Goal: Task Accomplishment & Management: Use online tool/utility

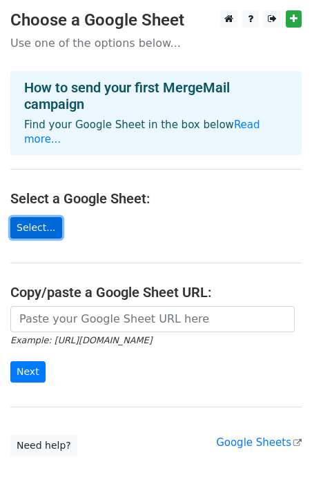
click at [35, 218] on link "Select..." at bounding box center [36, 227] width 52 height 21
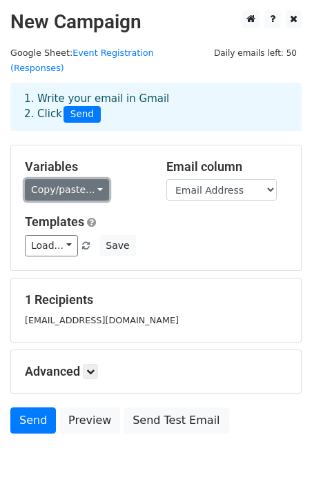
click at [90, 179] on link "Copy/paste..." at bounding box center [67, 189] width 84 height 21
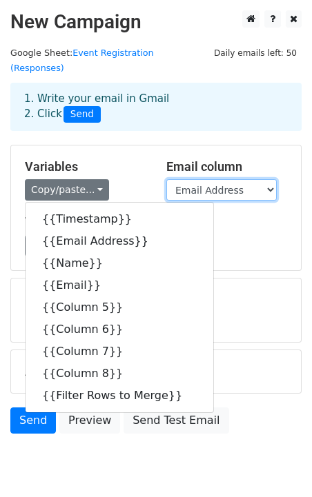
click at [250, 179] on select "Timestamp Email Address Name Email Column 5 Column 6 Column 7 Column 8 Filter R…" at bounding box center [221, 189] width 110 height 21
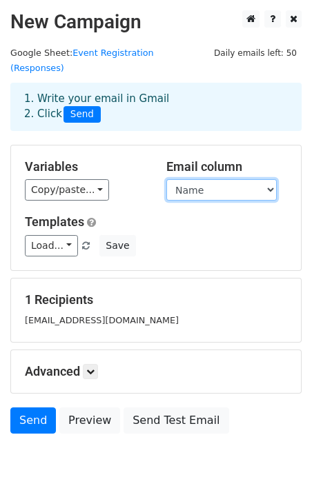
click at [166, 179] on select "Timestamp Email Address Name Email Column 5 Column 6 Column 7 Column 8 Filter R…" at bounding box center [221, 189] width 110 height 21
click at [244, 179] on select "Timestamp Email Address Name Email Column 5 Column 6 Column 7 Column 8 Filter R…" at bounding box center [221, 189] width 110 height 21
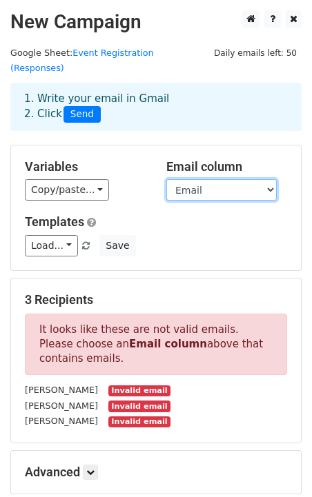
click at [166, 179] on select "Timestamp Email Address Name Email Column 5 Column 6 Column 7 Column 8 Filter R…" at bounding box center [221, 189] width 110 height 21
click at [236, 160] on div "Email column Timestamp Email Address Name Email Column 5 Column 6 Column 7 Colu…" at bounding box center [226, 180] width 141 height 42
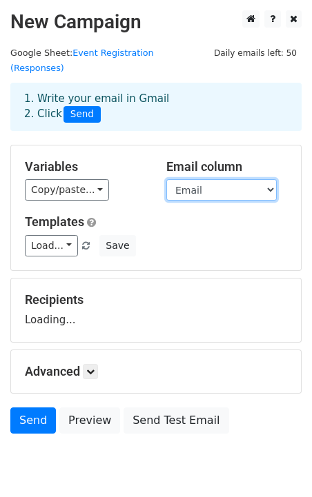
click at [236, 179] on select "Timestamp Email Address Name Email Column 5 Column 6 Column 7 Column 8 Filter R…" at bounding box center [221, 189] width 110 height 21
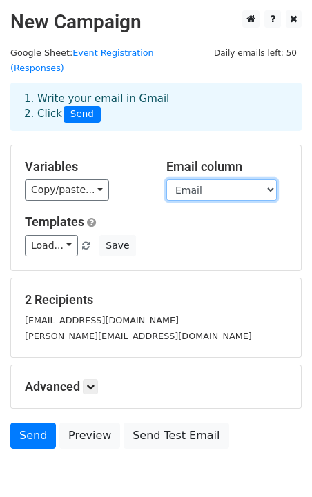
click at [226, 179] on select "Timestamp Email Address Name Email Column 5 Column 6 Column 7 Column 8 Filter R…" at bounding box center [221, 189] width 110 height 21
click at [166, 179] on select "Timestamp Email Address Name Email Column 5 Column 6 Column 7 Column 8 Filter R…" at bounding box center [221, 189] width 110 height 21
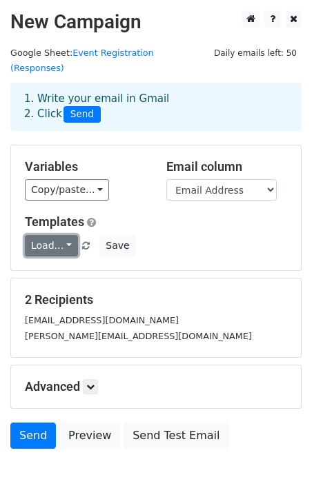
click at [62, 235] on link "Load..." at bounding box center [51, 245] width 53 height 21
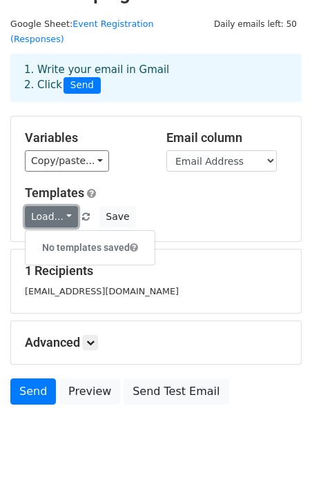
scroll to position [39, 0]
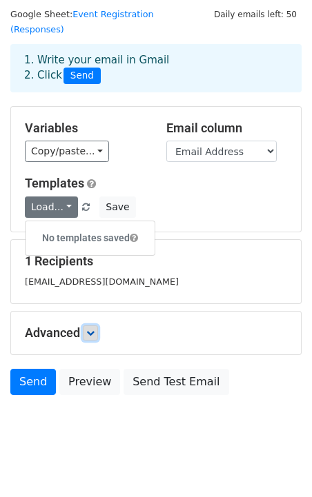
click at [85, 326] on link at bounding box center [90, 333] width 15 height 15
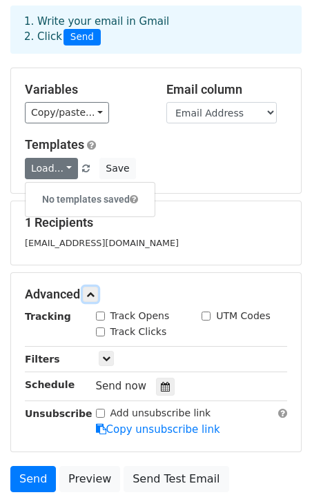
scroll to position [0, 0]
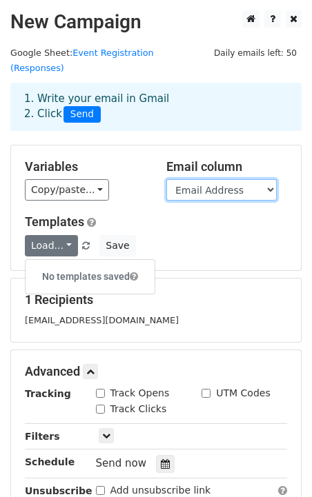
click at [247, 179] on select "Timestamp Email Address Name Email Column 5 Column 6 Column 7 Column 8 Filter R…" at bounding box center [221, 189] width 110 height 21
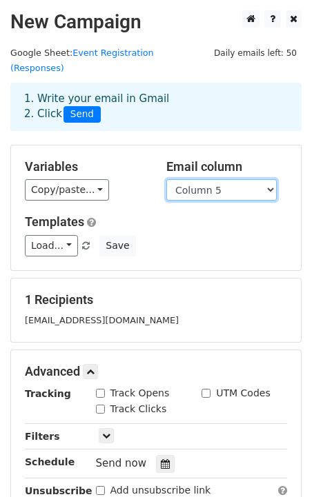
click at [166, 179] on select "Timestamp Email Address Name Email Column 5 Column 6 Column 7 Column 8 Filter R…" at bounding box center [221, 189] width 110 height 21
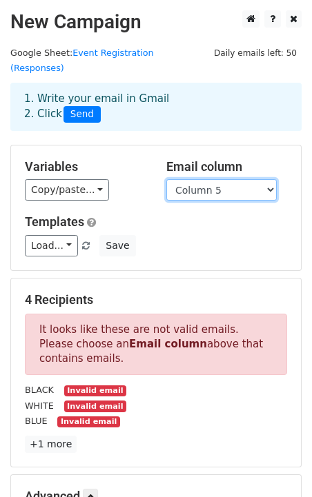
click at [239, 179] on select "Timestamp Email Address Name Email Column 5 Column 6 Column 7 Column 8 Filter R…" at bounding box center [221, 189] width 110 height 21
click at [166, 179] on select "Timestamp Email Address Name Email Column 5 Column 6 Column 7 Column 8 Filter R…" at bounding box center [221, 189] width 110 height 21
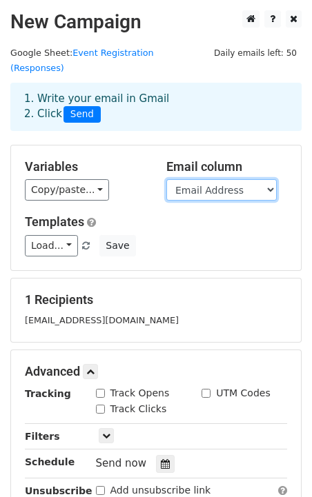
click at [243, 179] on select "Timestamp Email Address Name Email Column 5 Column 6 Column 7 Column 8 Filter R…" at bounding box center [221, 189] width 110 height 21
click at [166, 179] on select "Timestamp Email Address Name Email Column 5 Column 6 Column 7 Column 8 Filter R…" at bounding box center [221, 189] width 110 height 21
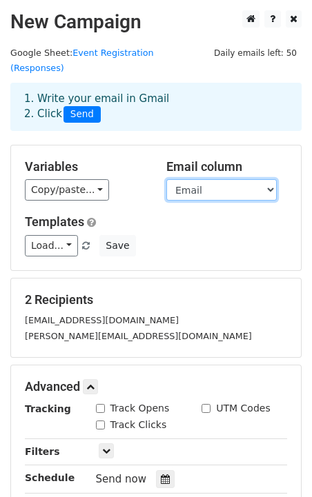
click at [246, 179] on select "Timestamp Email Address Name Email Column 5 Column 6 Column 7 Column 8 Filter R…" at bounding box center [221, 189] width 110 height 21
click at [166, 179] on select "Timestamp Email Address Name Email Column 5 Column 6 Column 7 Column 8 Filter R…" at bounding box center [221, 189] width 110 height 21
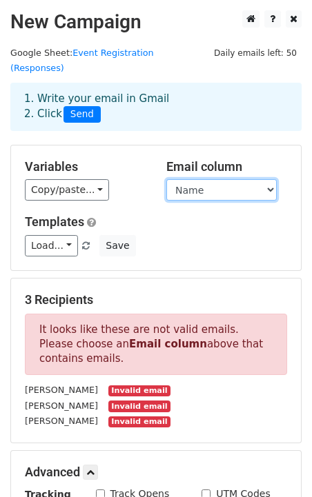
click at [236, 179] on select "Timestamp Email Address Name Email Column 5 Column 6 Column 7 Column 8 Filter R…" at bounding box center [221, 189] width 110 height 21
select select "Email Address"
click at [166, 179] on select "Timestamp Email Address Name Email Column 5 Column 6 Column 7 Column 8 Filter R…" at bounding box center [221, 189] width 110 height 21
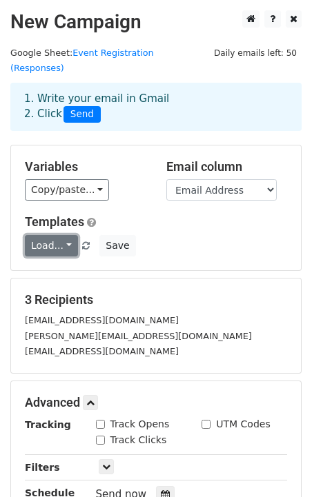
click at [70, 235] on link "Load..." at bounding box center [51, 245] width 53 height 21
click at [66, 235] on link "Load..." at bounding box center [51, 245] width 53 height 21
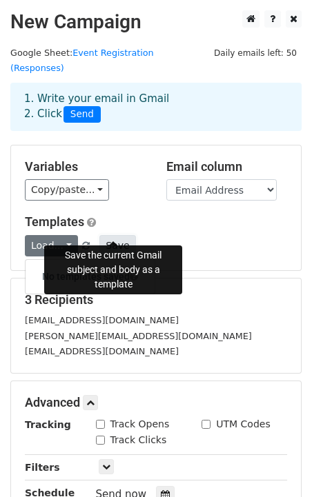
click at [116, 235] on button "Save" at bounding box center [117, 245] width 36 height 21
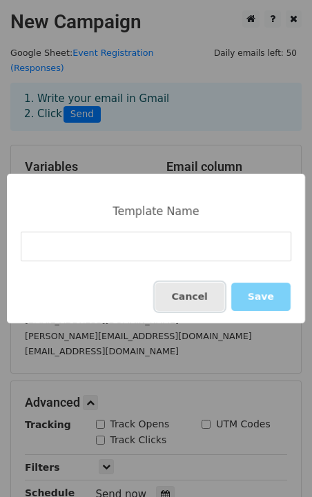
click at [203, 297] on button "Cancel" at bounding box center [189, 297] width 69 height 28
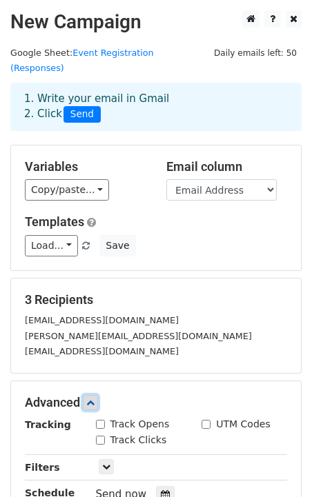
click at [92, 399] on icon at bounding box center [90, 403] width 8 height 8
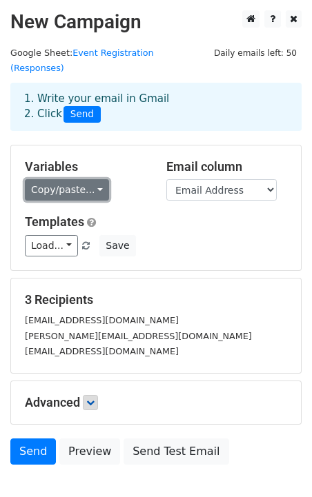
click at [87, 179] on link "Copy/paste..." at bounding box center [67, 189] width 84 height 21
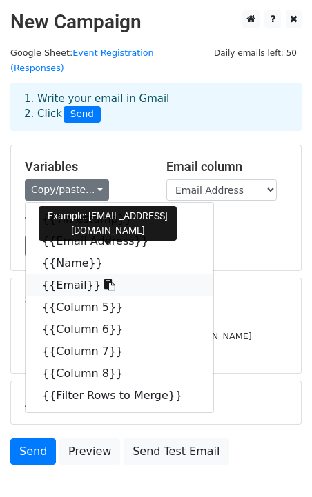
click at [104, 279] on icon at bounding box center [109, 284] width 11 height 11
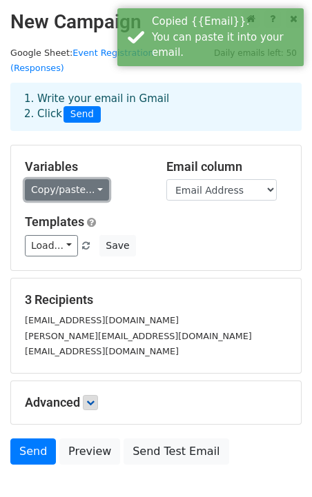
click at [80, 179] on link "Copy/paste..." at bounding box center [67, 189] width 84 height 21
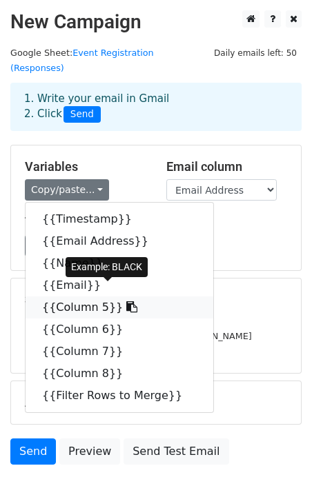
click at [62, 297] on link "{{Column 5}}" at bounding box center [120, 308] width 188 height 22
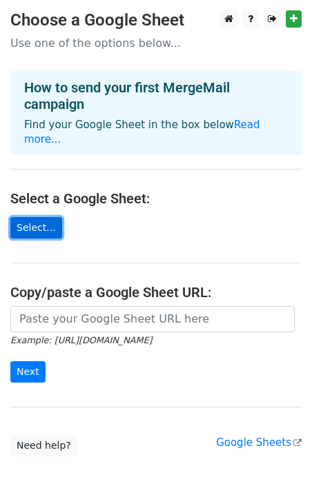
click at [41, 217] on link "Select..." at bounding box center [36, 227] width 52 height 21
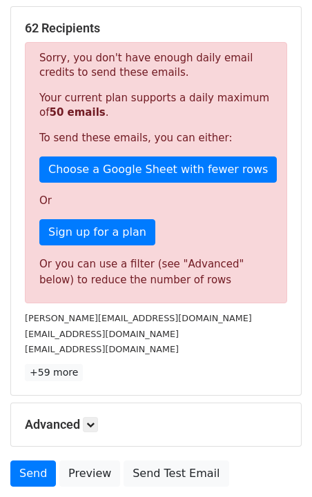
scroll to position [265, 0]
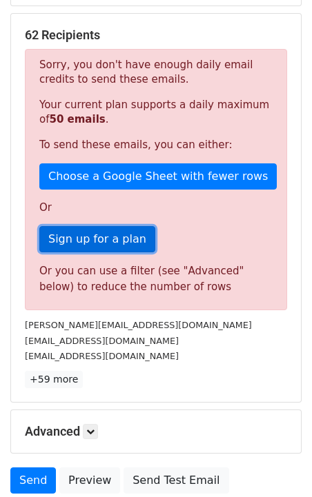
click at [130, 249] on link "Sign up for a plan" at bounding box center [97, 239] width 116 height 26
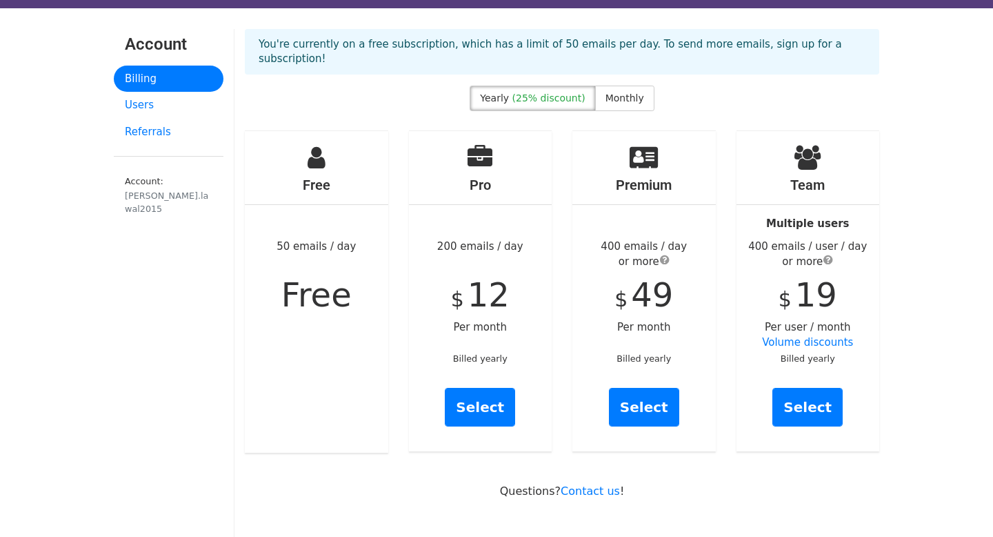
scroll to position [30, 0]
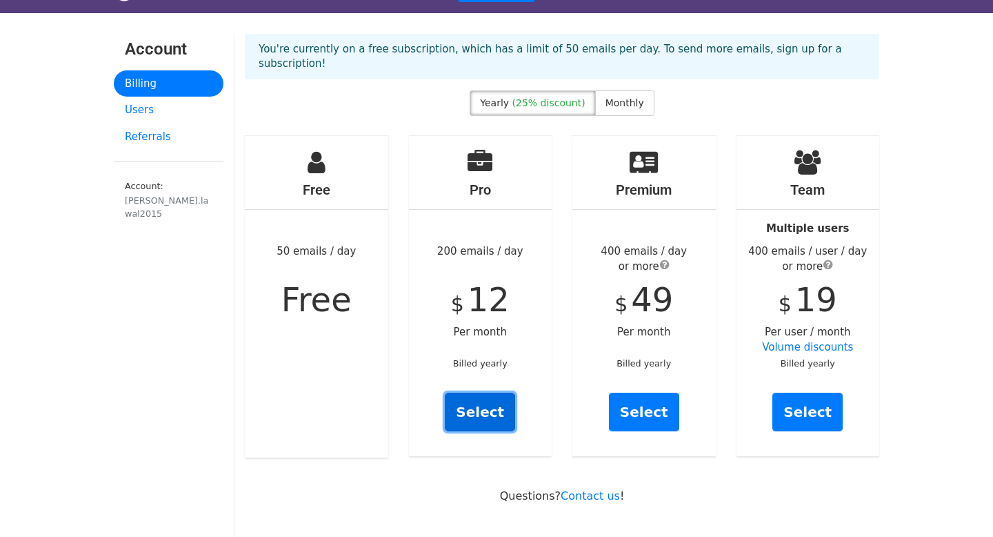
click at [482, 411] on link "Select" at bounding box center [480, 411] width 70 height 39
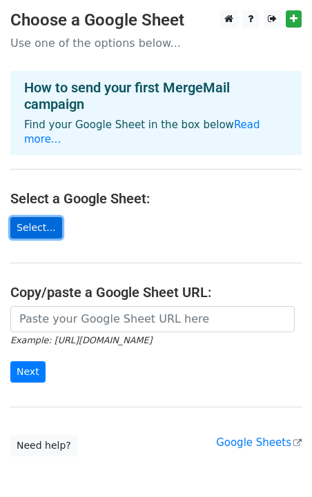
click at [17, 217] on link "Select..." at bounding box center [36, 227] width 52 height 21
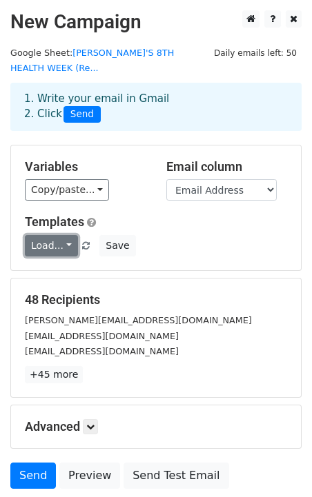
click at [56, 241] on link "Load..." at bounding box center [51, 245] width 53 height 21
click at [69, 241] on link "Load..." at bounding box center [51, 245] width 53 height 21
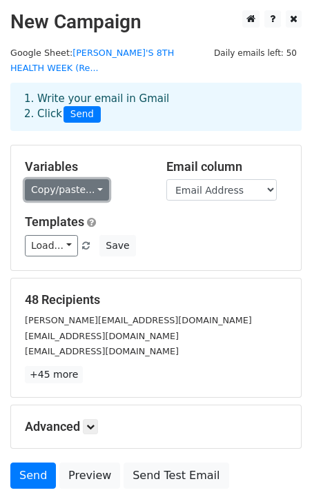
click at [95, 190] on link "Copy/paste..." at bounding box center [67, 189] width 84 height 21
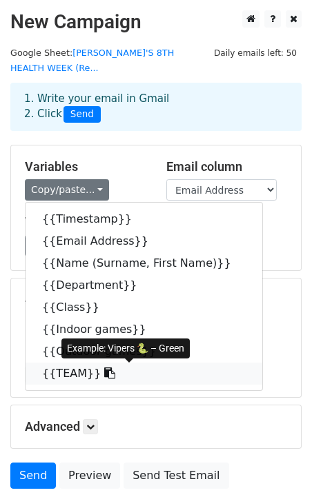
click at [74, 369] on link "{{TEAM}}" at bounding box center [144, 374] width 237 height 22
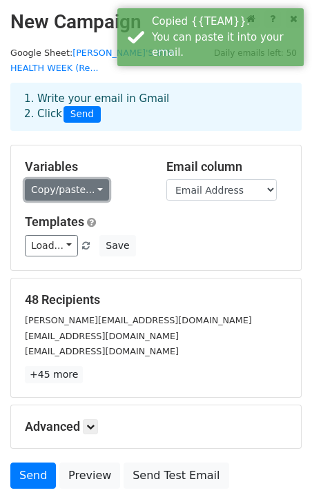
click at [80, 193] on link "Copy/paste..." at bounding box center [67, 189] width 84 height 21
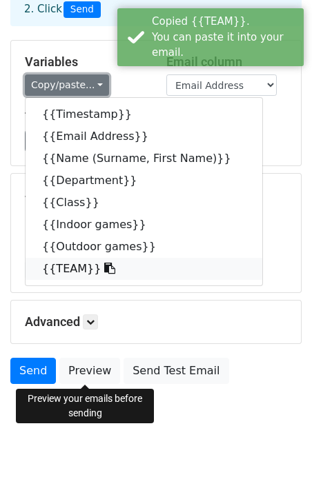
scroll to position [110, 0]
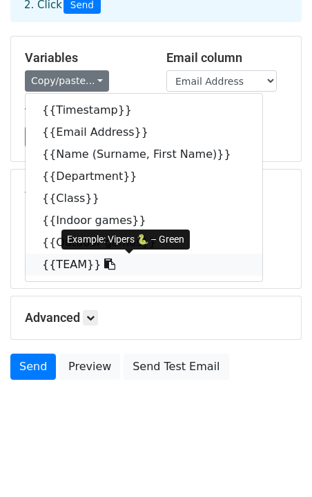
click at [77, 266] on link "{{TEAM}}" at bounding box center [144, 265] width 237 height 22
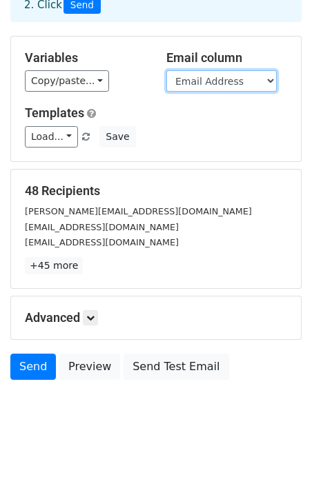
click at [235, 86] on select "Timestamp Email Address Name (Surname, First Name) Department Class Indoor game…" at bounding box center [221, 80] width 110 height 21
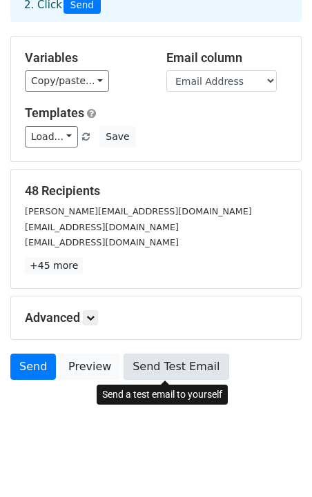
click at [146, 368] on link "Send Test Email" at bounding box center [175, 367] width 105 height 26
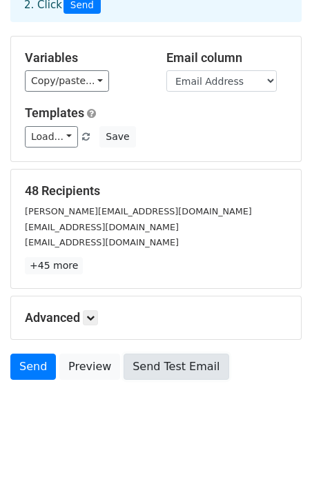
click at [146, 368] on link "Send Test Email" at bounding box center [175, 367] width 105 height 26
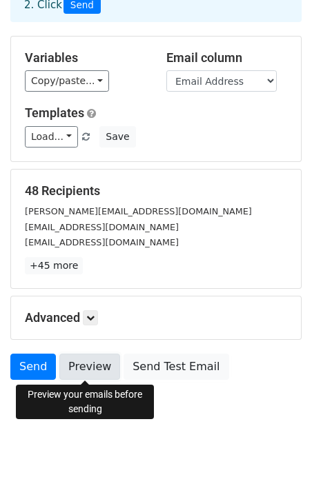
click at [91, 370] on link "Preview" at bounding box center [89, 367] width 61 height 26
click at [94, 365] on link "Preview" at bounding box center [89, 367] width 61 height 26
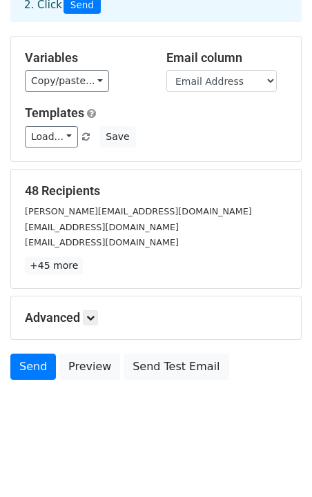
click at [61, 206] on div "[PERSON_NAME][EMAIL_ADDRESS][DOMAIN_NAME]" at bounding box center [155, 211] width 283 height 16
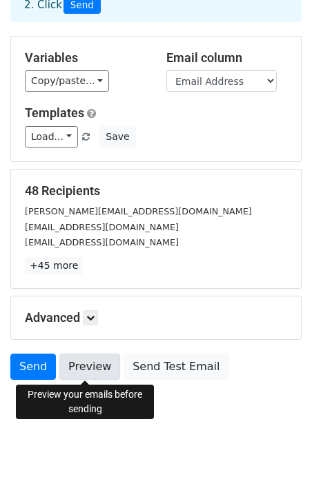
click at [104, 368] on link "Preview" at bounding box center [89, 367] width 61 height 26
click at [148, 209] on div "samuel.lawal2015@gmail.com" at bounding box center [155, 211] width 283 height 16
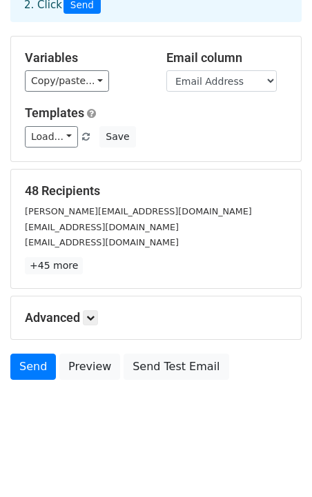
click at [215, 138] on div "Load... No templates saved Save" at bounding box center [155, 136] width 283 height 21
click at [62, 135] on link "Load..." at bounding box center [51, 136] width 53 height 21
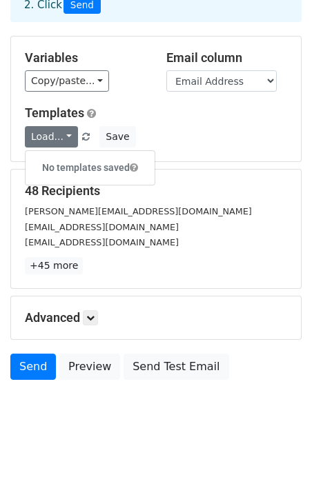
click at [152, 220] on div "adegboyegapeaceibu91@gmail.com" at bounding box center [155, 227] width 283 height 16
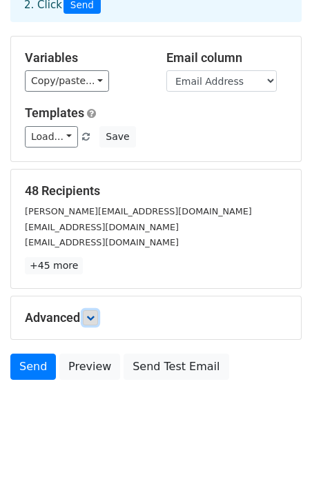
click at [98, 321] on link at bounding box center [90, 317] width 15 height 15
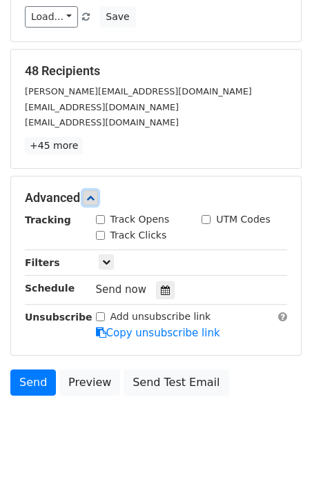
scroll to position [244, 0]
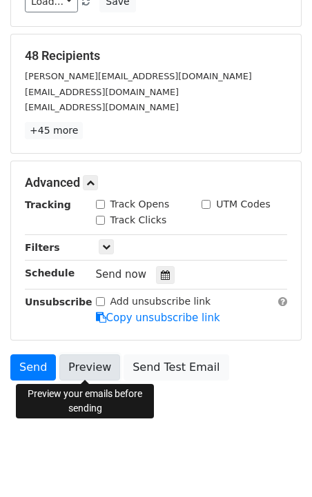
click at [88, 361] on link "Preview" at bounding box center [89, 368] width 61 height 26
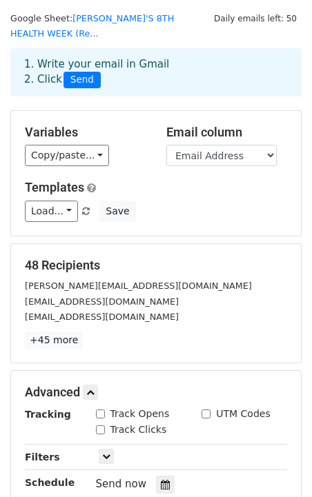
scroll to position [0, 0]
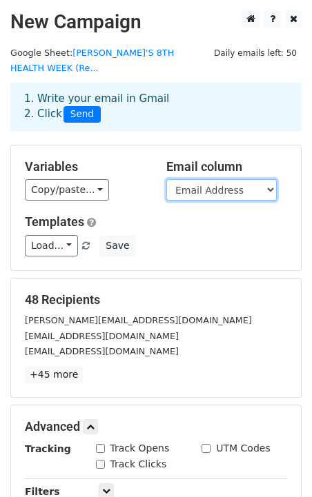
click at [223, 190] on select "Timestamp Email Address Name (Surname, First Name) Department Class Indoor game…" at bounding box center [221, 189] width 110 height 21
click at [166, 180] on select "Timestamp Email Address Name (Surname, First Name) Department Class Indoor game…" at bounding box center [221, 189] width 110 height 21
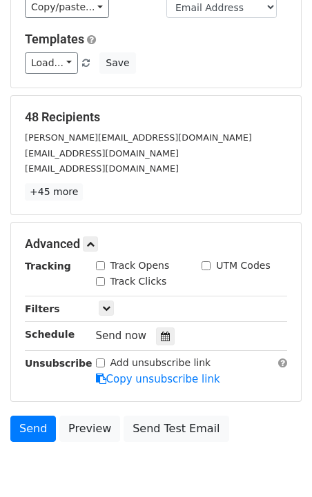
scroll to position [244, 0]
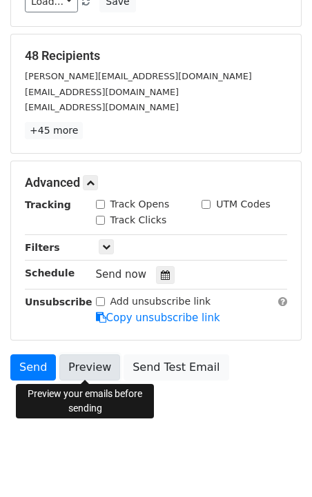
click at [97, 366] on link "Preview" at bounding box center [89, 368] width 61 height 26
click at [75, 363] on link "Preview" at bounding box center [89, 368] width 61 height 26
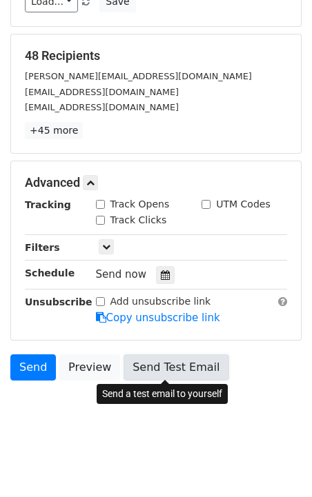
click at [174, 369] on link "Send Test Email" at bounding box center [175, 368] width 105 height 26
click at [143, 375] on link "Send Test Email" at bounding box center [175, 368] width 105 height 26
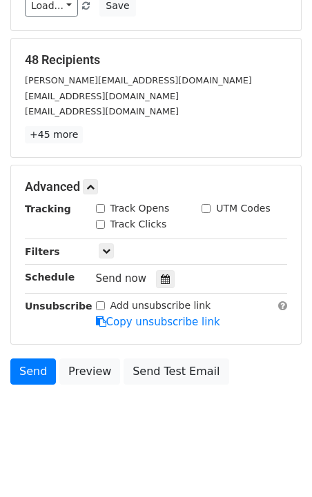
scroll to position [221, 0]
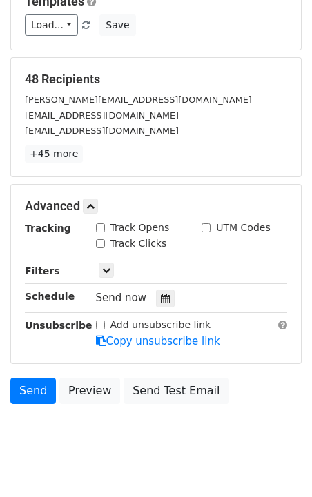
click at [100, 239] on input "Track Clicks" at bounding box center [100, 243] width 9 height 9
checkbox input "true"
click at [99, 227] on input "Track Opens" at bounding box center [100, 227] width 9 height 9
checkbox input "true"
click at [108, 266] on icon at bounding box center [106, 270] width 8 height 8
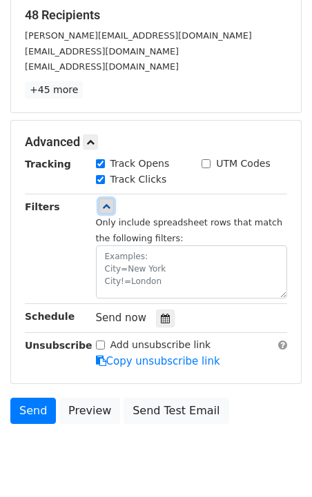
scroll to position [286, 0]
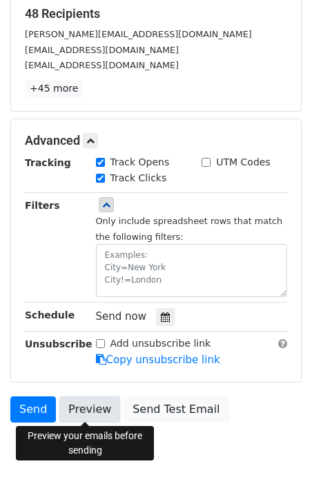
click at [83, 417] on link "Preview" at bounding box center [89, 410] width 61 height 26
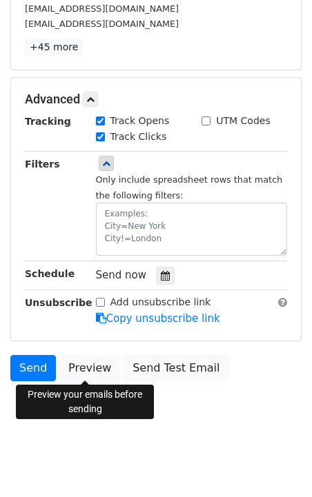
scroll to position [328, 0]
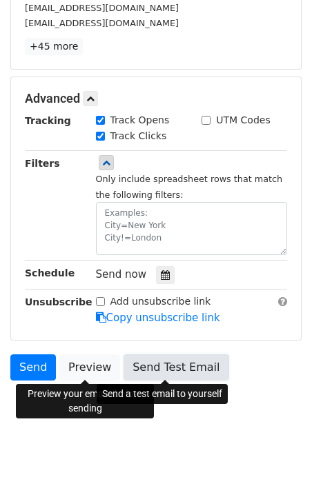
click at [170, 357] on link "Send Test Email" at bounding box center [175, 368] width 105 height 26
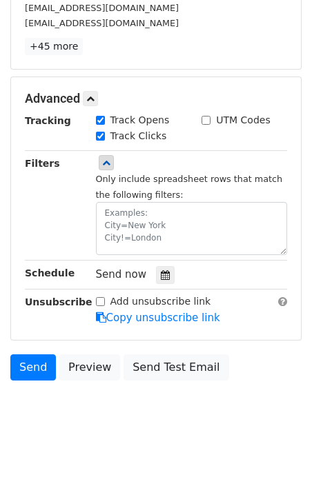
scroll to position [0, 0]
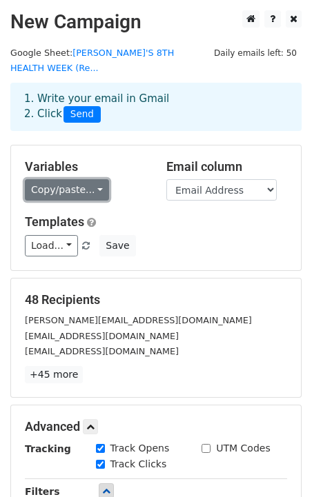
click at [100, 196] on link "Copy/paste..." at bounding box center [67, 189] width 84 height 21
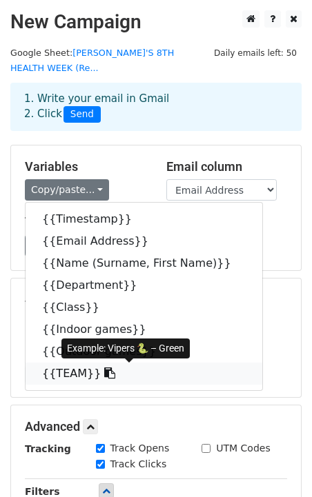
click at [75, 368] on link "{{TEAM}}" at bounding box center [144, 374] width 237 height 22
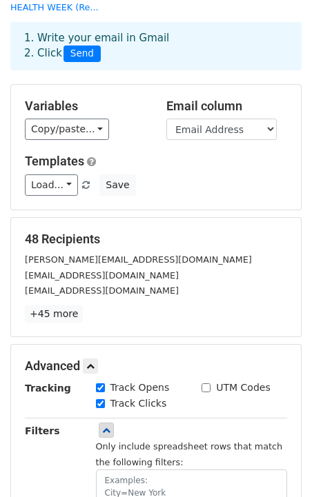
scroll to position [328, 0]
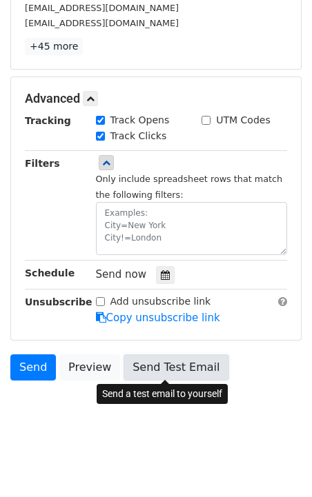
click at [141, 362] on link "Send Test Email" at bounding box center [175, 368] width 105 height 26
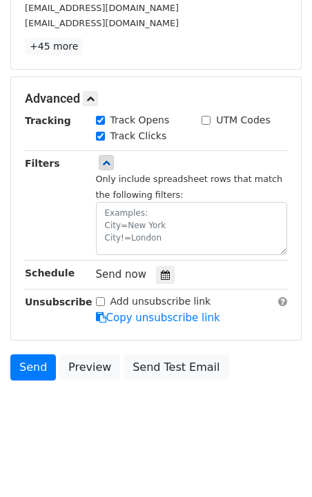
scroll to position [0, 0]
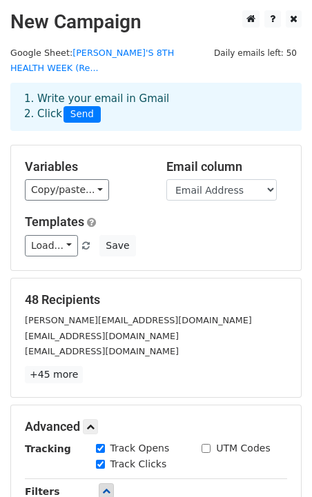
click at [229, 59] on span "Daily emails left: 50" at bounding box center [255, 53] width 92 height 15
click at [65, 248] on link "Load..." at bounding box center [51, 245] width 53 height 21
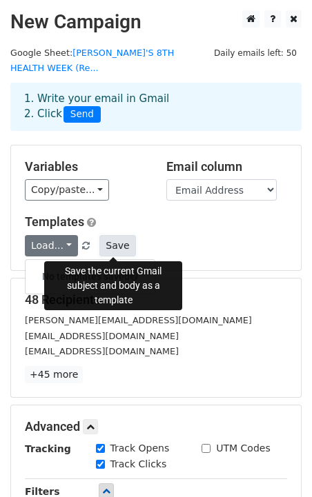
click at [121, 253] on button "Save" at bounding box center [117, 245] width 36 height 21
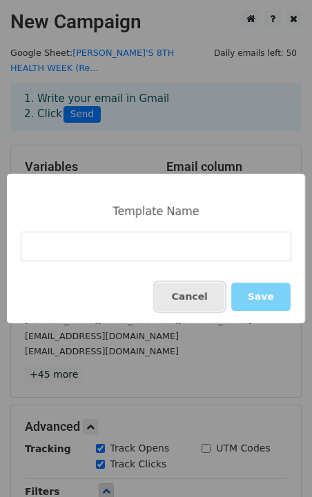
click at [200, 301] on button "Cancel" at bounding box center [189, 297] width 69 height 28
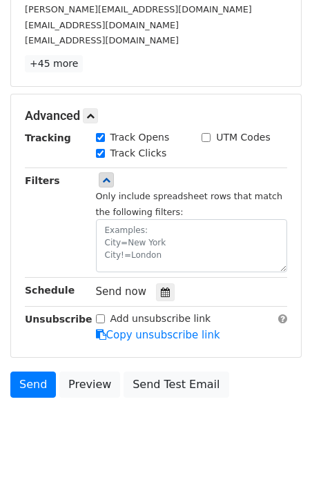
scroll to position [328, 0]
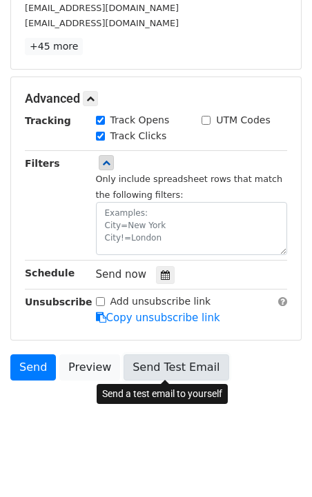
click at [179, 363] on link "Send Test Email" at bounding box center [175, 368] width 105 height 26
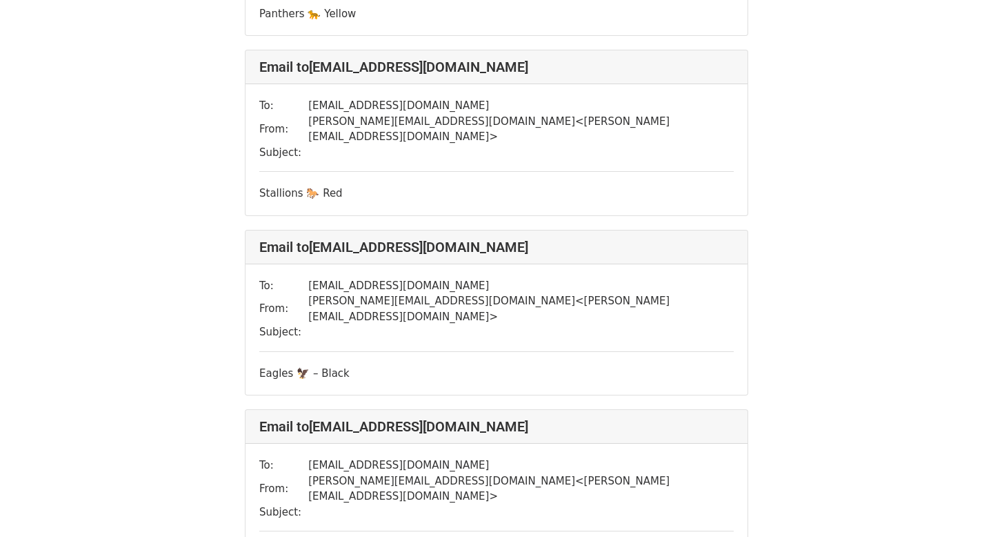
scroll to position [6171, 0]
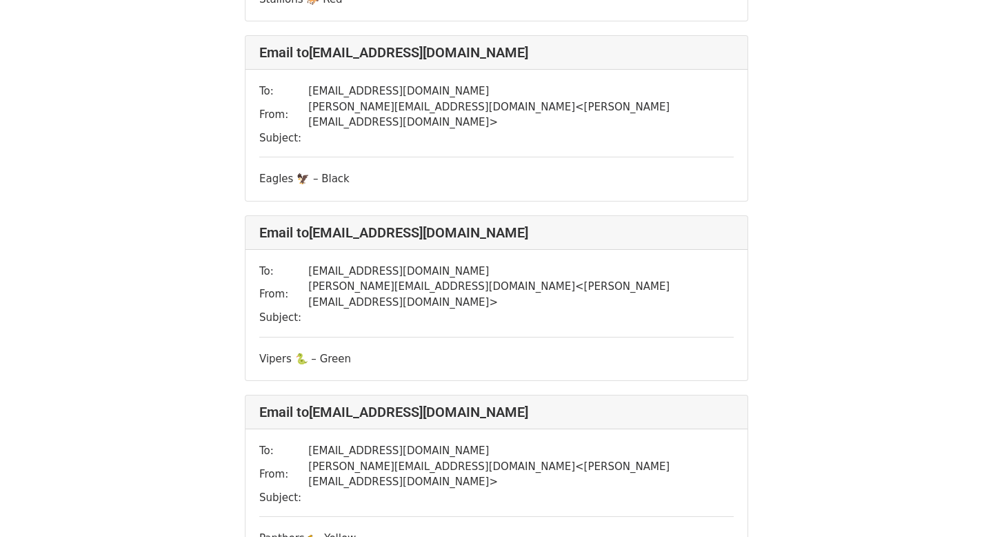
scroll to position [1015, 0]
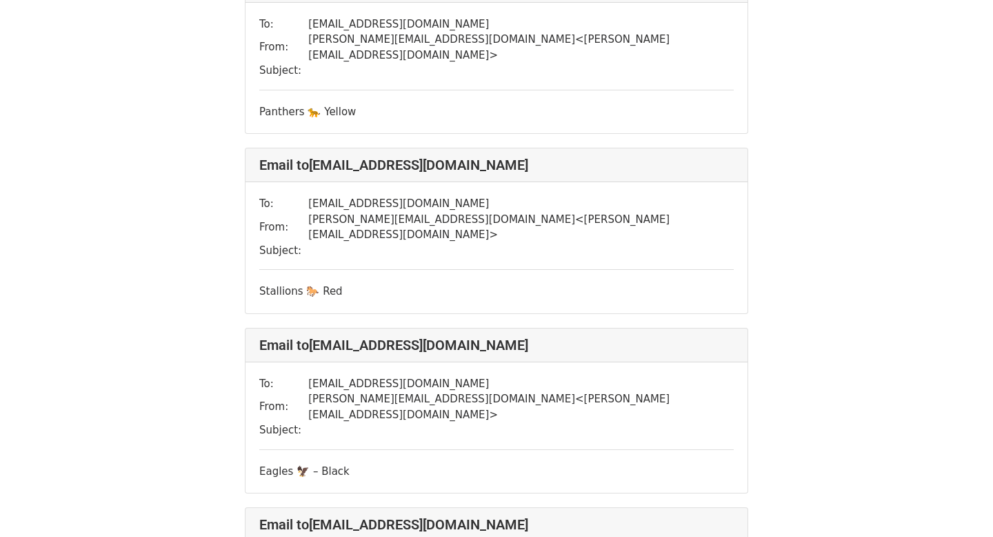
scroll to position [7593, 0]
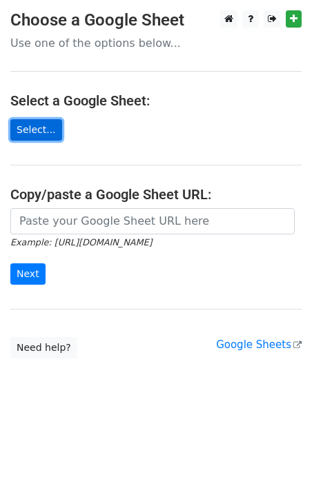
click at [47, 127] on link "Select..." at bounding box center [36, 129] width 52 height 21
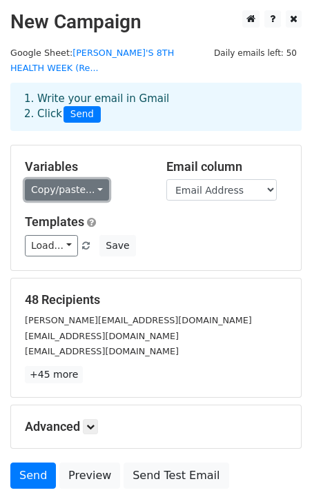
click at [83, 193] on link "Copy/paste..." at bounding box center [67, 189] width 84 height 21
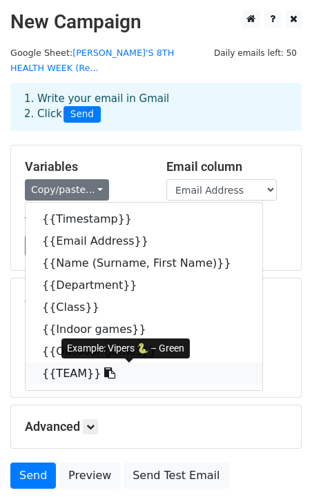
click at [69, 370] on link "{{TEAM}}" at bounding box center [144, 374] width 237 height 22
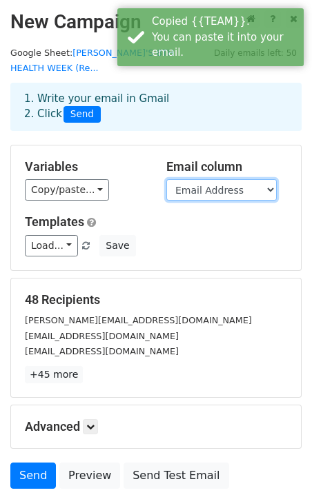
click at [241, 192] on select "Timestamp Email Address Name (Surname, First Name) Department Class Indoor game…" at bounding box center [221, 189] width 110 height 21
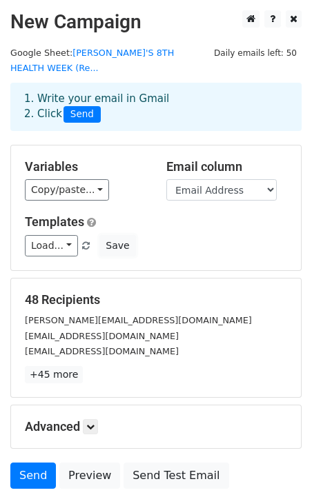
click at [118, 252] on button "Save" at bounding box center [117, 245] width 36 height 21
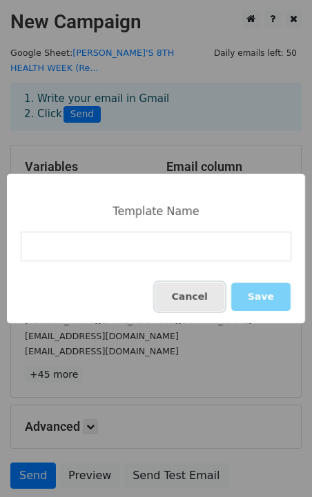
click at [183, 299] on button "Cancel" at bounding box center [189, 297] width 69 height 28
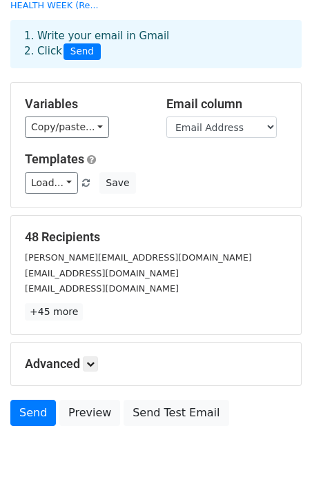
scroll to position [110, 0]
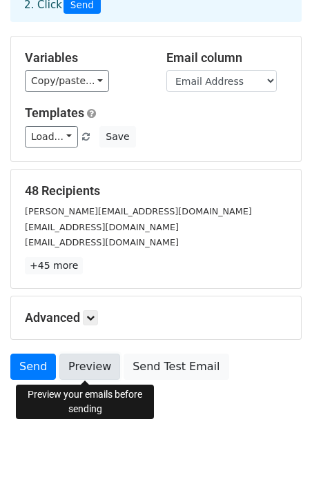
click at [89, 360] on link "Preview" at bounding box center [89, 367] width 61 height 26
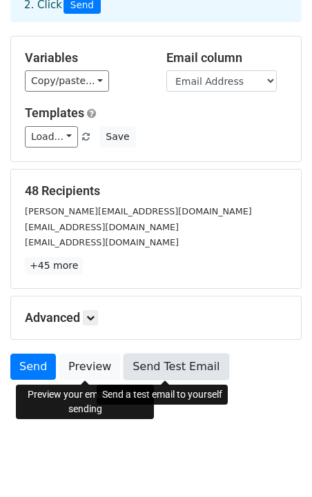
click at [163, 370] on link "Send Test Email" at bounding box center [175, 367] width 105 height 26
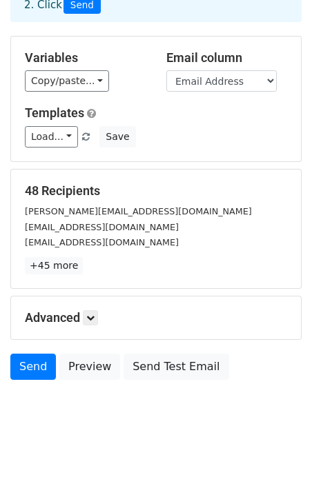
scroll to position [0, 0]
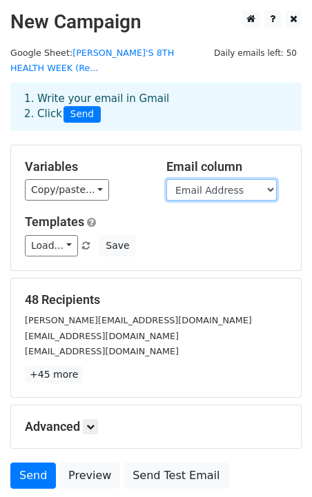
click at [227, 194] on select "Timestamp Email Address Name (Surname, First Name) Department Class Indoor game…" at bounding box center [221, 189] width 110 height 21
click at [166, 180] on select "Timestamp Email Address Name (Surname, First Name) Department Class Indoor game…" at bounding box center [221, 189] width 110 height 21
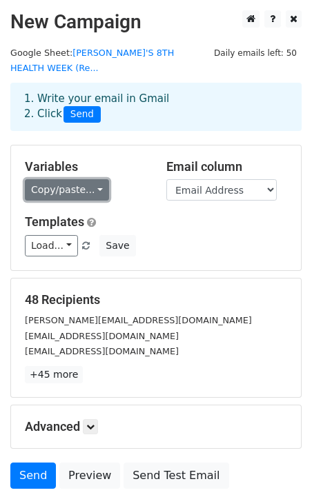
click at [77, 192] on link "Copy/paste..." at bounding box center [67, 189] width 84 height 21
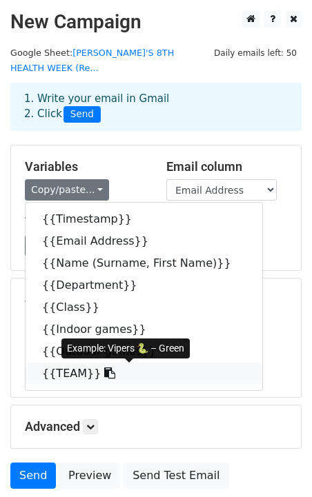
click at [82, 366] on link "{{TEAM}}" at bounding box center [144, 374] width 237 height 22
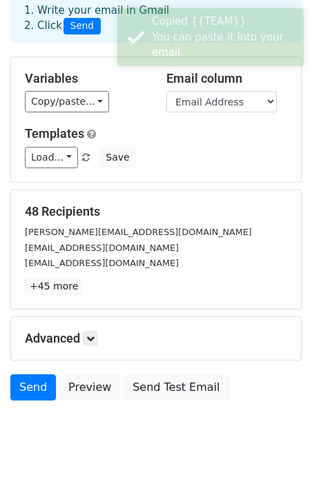
scroll to position [110, 0]
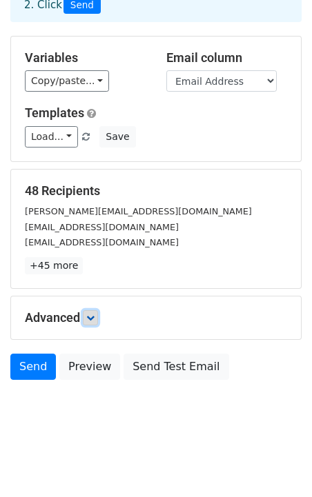
click at [94, 321] on icon at bounding box center [90, 318] width 8 height 8
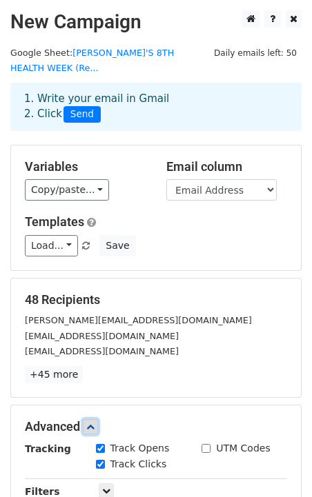
scroll to position [244, 0]
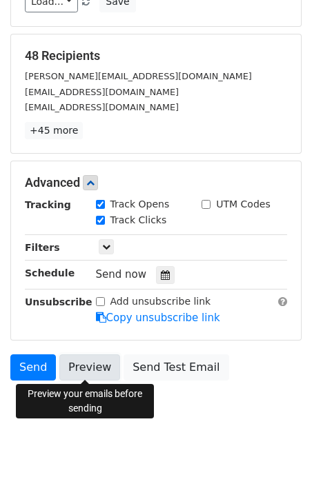
click at [88, 368] on link "Preview" at bounding box center [89, 368] width 61 height 26
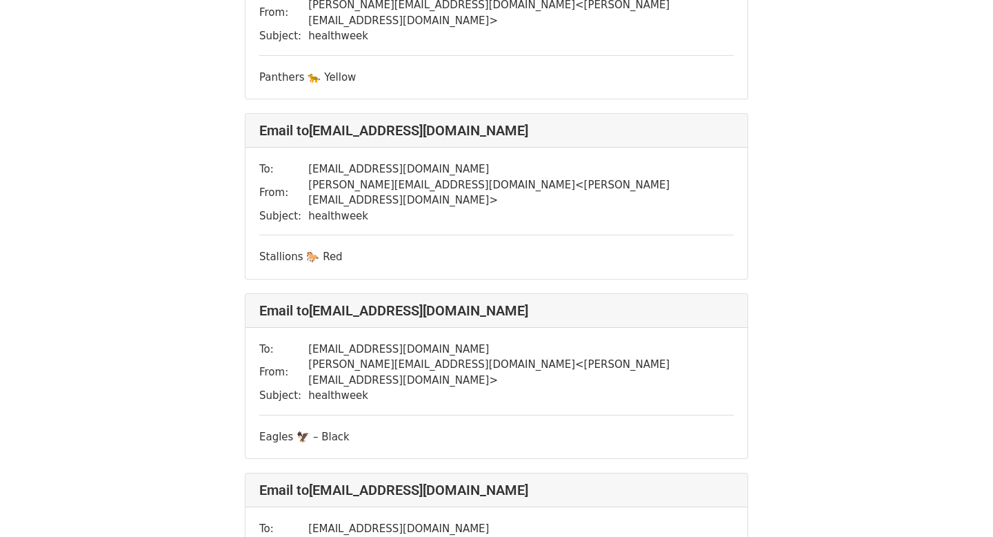
scroll to position [7361, 0]
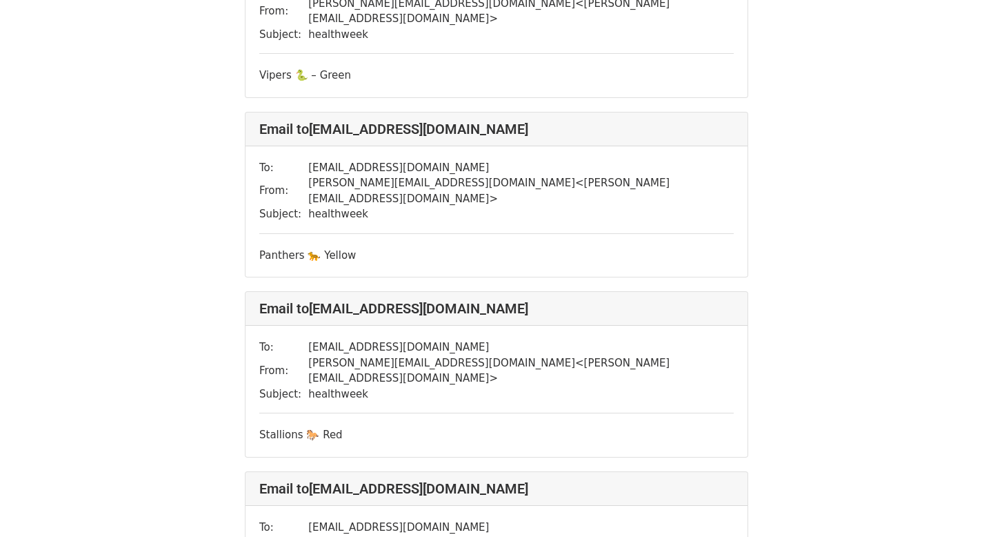
scroll to position [6444, 0]
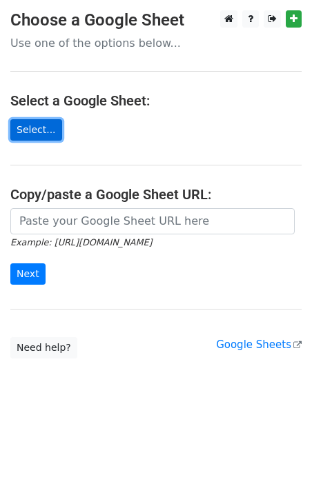
click at [42, 121] on link "Select..." at bounding box center [36, 129] width 52 height 21
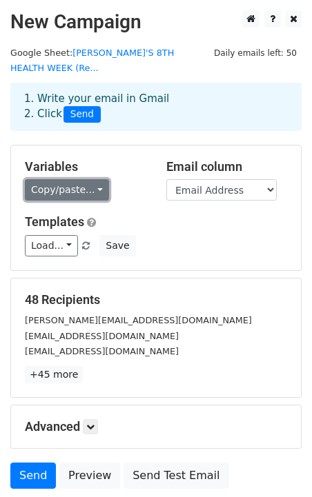
click at [98, 194] on link "Copy/paste..." at bounding box center [67, 189] width 84 height 21
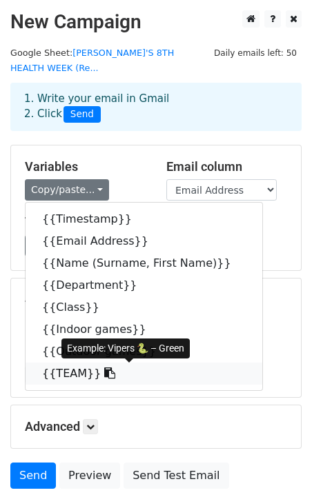
click at [74, 372] on link "{{TEAM}}" at bounding box center [144, 374] width 237 height 22
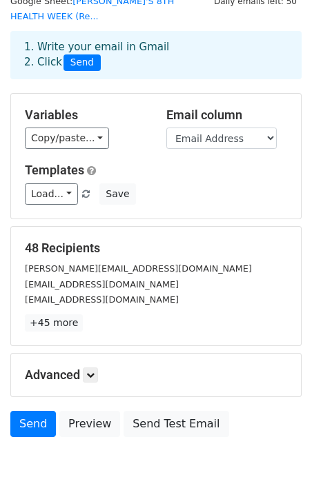
scroll to position [54, 0]
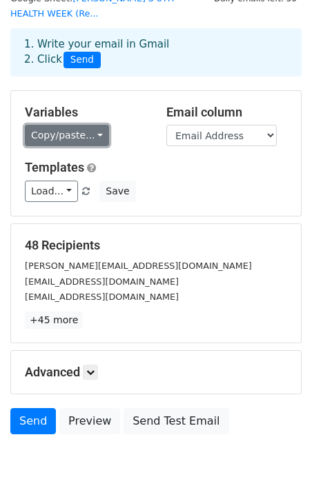
click at [81, 137] on link "Copy/paste..." at bounding box center [67, 135] width 84 height 21
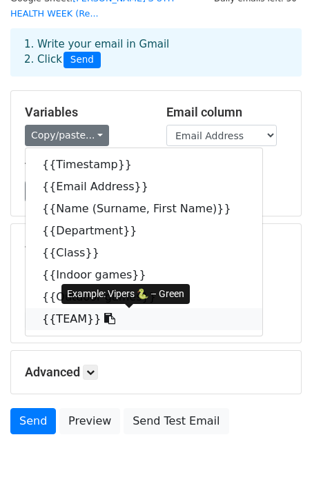
click at [104, 314] on icon at bounding box center [109, 318] width 11 height 11
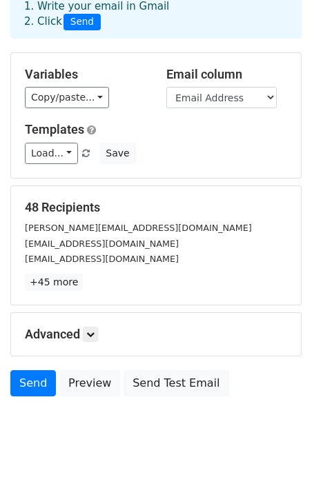
scroll to position [110, 0]
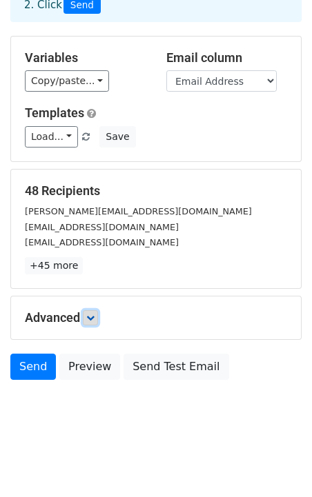
click at [89, 315] on icon at bounding box center [90, 318] width 8 height 8
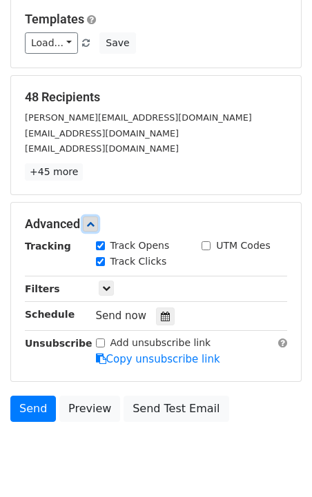
scroll to position [244, 0]
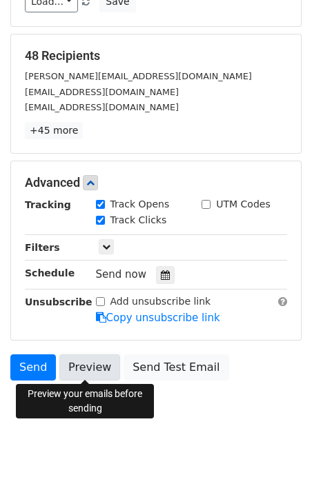
click at [79, 368] on link "Preview" at bounding box center [89, 368] width 61 height 26
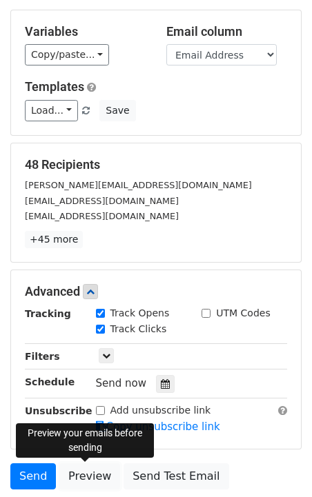
scroll to position [0, 0]
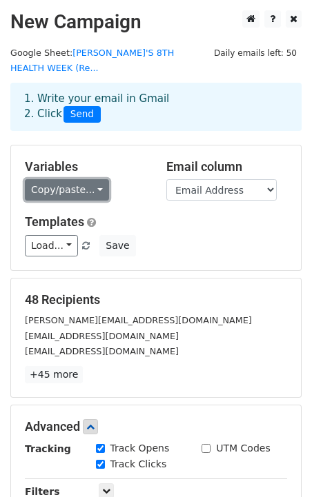
click at [84, 194] on link "Copy/paste..." at bounding box center [67, 189] width 84 height 21
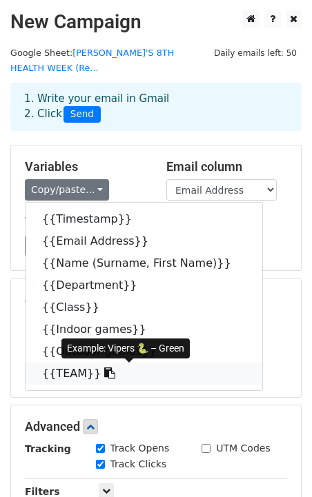
click at [62, 372] on link "{{TEAM}}" at bounding box center [144, 374] width 237 height 22
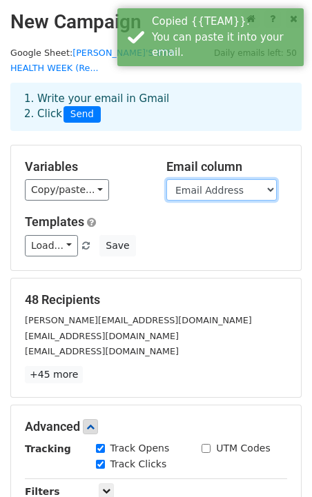
click at [217, 190] on select "Timestamp Email Address Name (Surname, First Name) Department Class Indoor game…" at bounding box center [221, 189] width 110 height 21
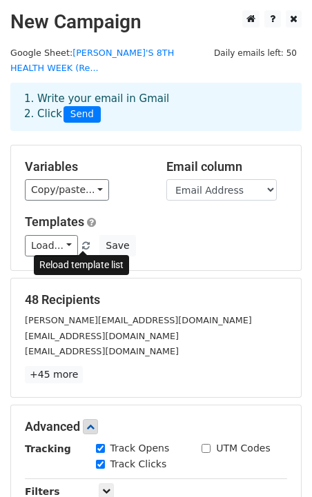
click at [82, 246] on span at bounding box center [86, 246] width 8 height 9
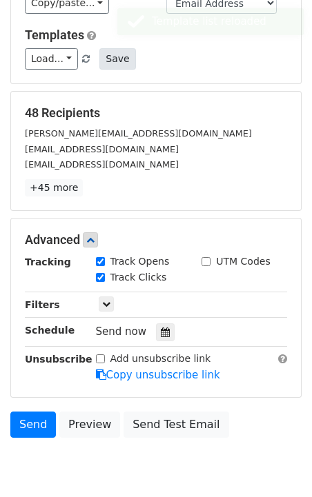
scroll to position [244, 0]
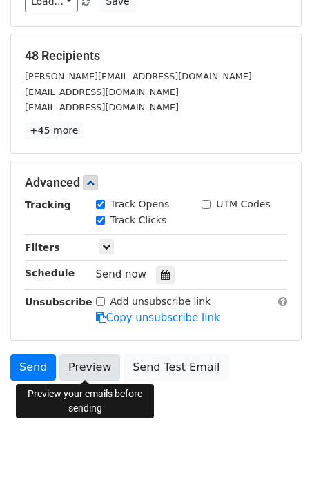
click at [78, 368] on link "Preview" at bounding box center [89, 368] width 61 height 26
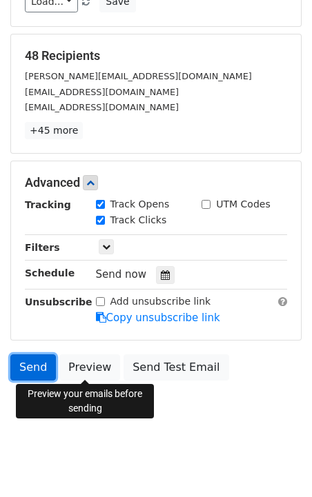
click at [22, 369] on link "Send" at bounding box center [33, 368] width 46 height 26
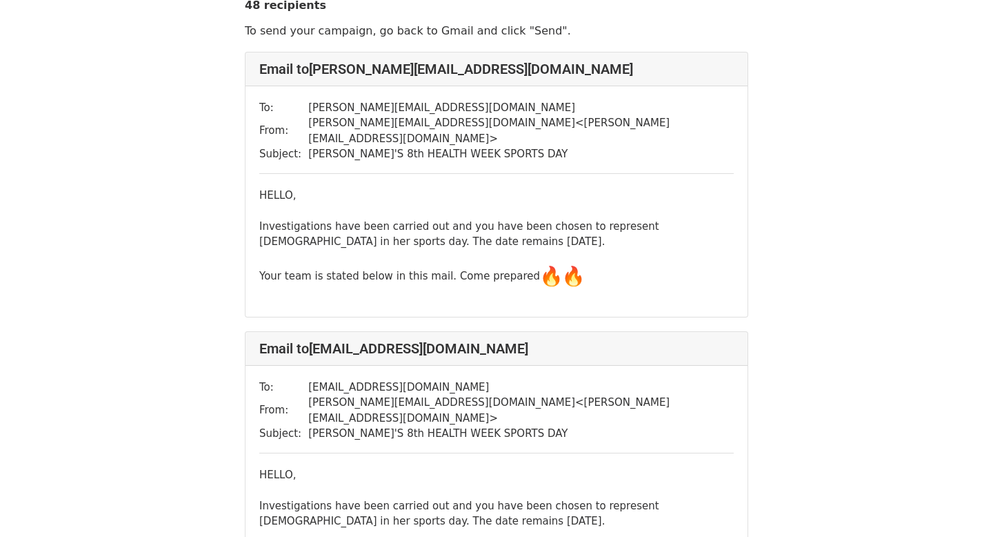
scroll to position [50, 0]
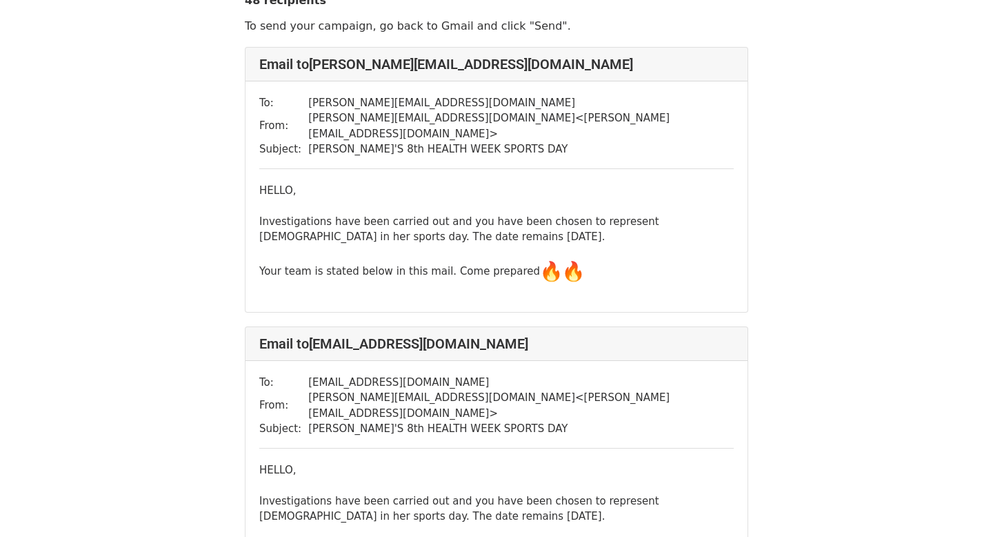
click at [578, 282] on div at bounding box center [496, 290] width 475 height 16
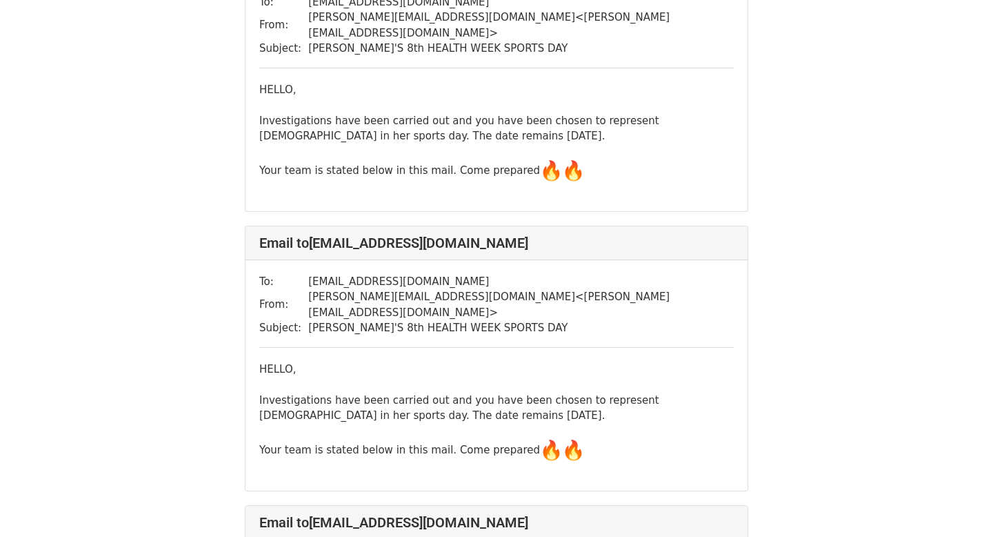
scroll to position [706, 0]
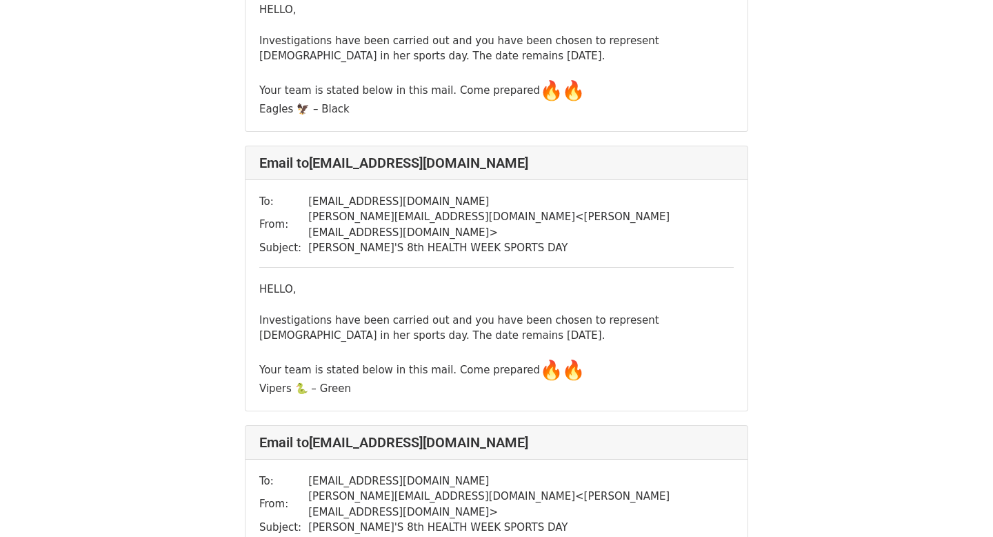
scroll to position [12333, 0]
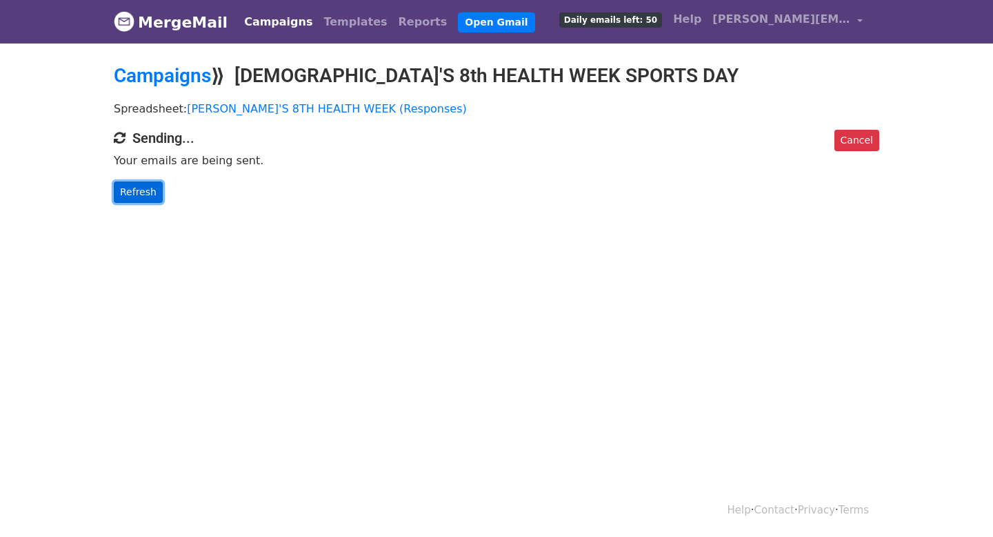
click at [146, 189] on link "Refresh" at bounding box center [138, 191] width 49 height 21
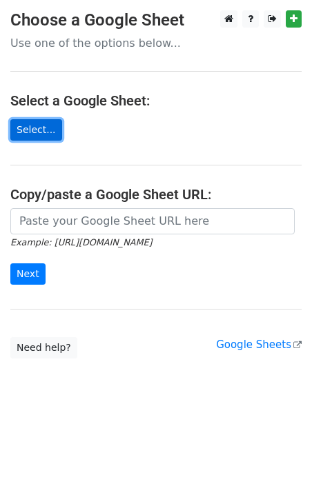
click at [13, 130] on link "Select..." at bounding box center [36, 129] width 52 height 21
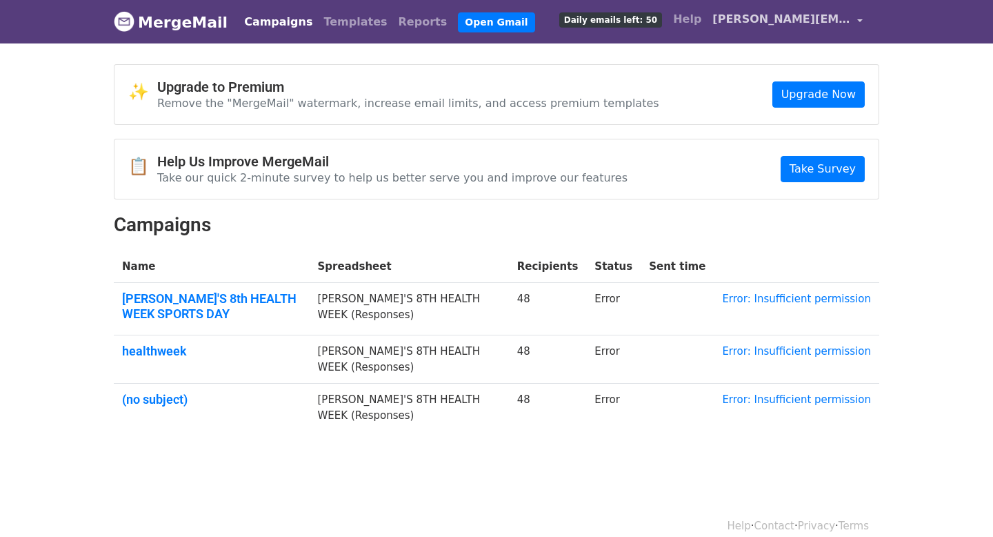
click at [841, 12] on span "samuel.lawal2015@gmail.com" at bounding box center [781, 19] width 138 height 17
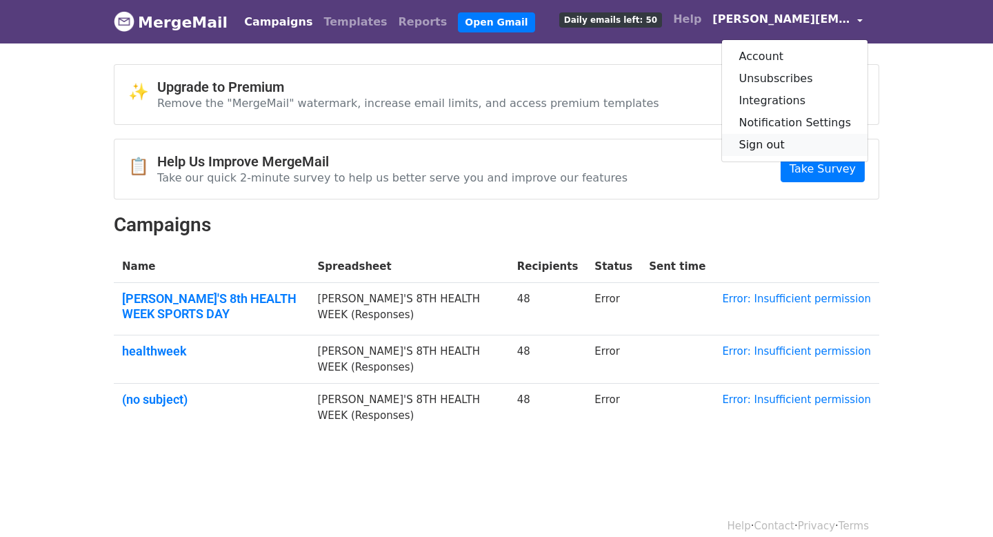
click at [796, 135] on link "Sign out" at bounding box center [795, 145] width 146 height 22
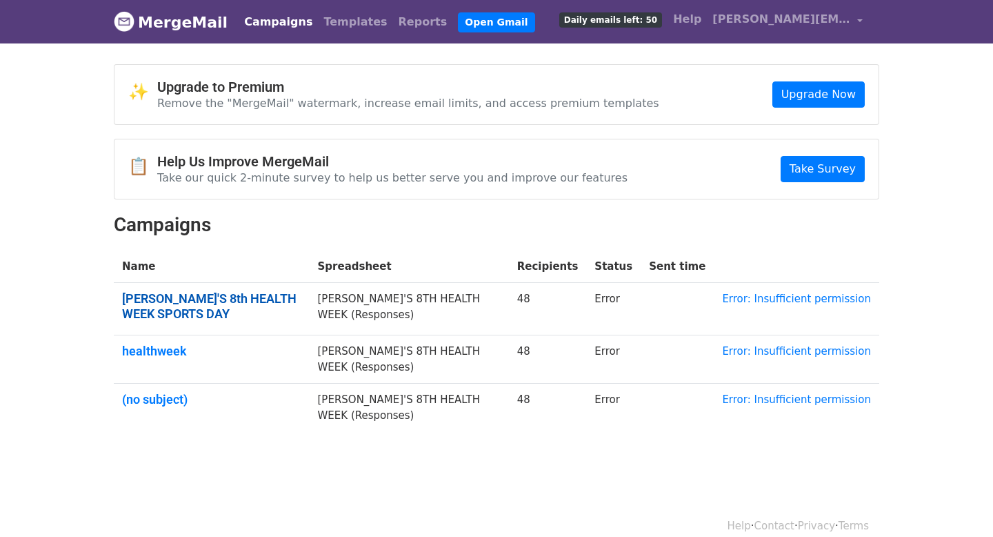
click at [261, 294] on link "[PERSON_NAME]'S 8th HEALTH WEEK SPORTS DAY" at bounding box center [211, 306] width 179 height 30
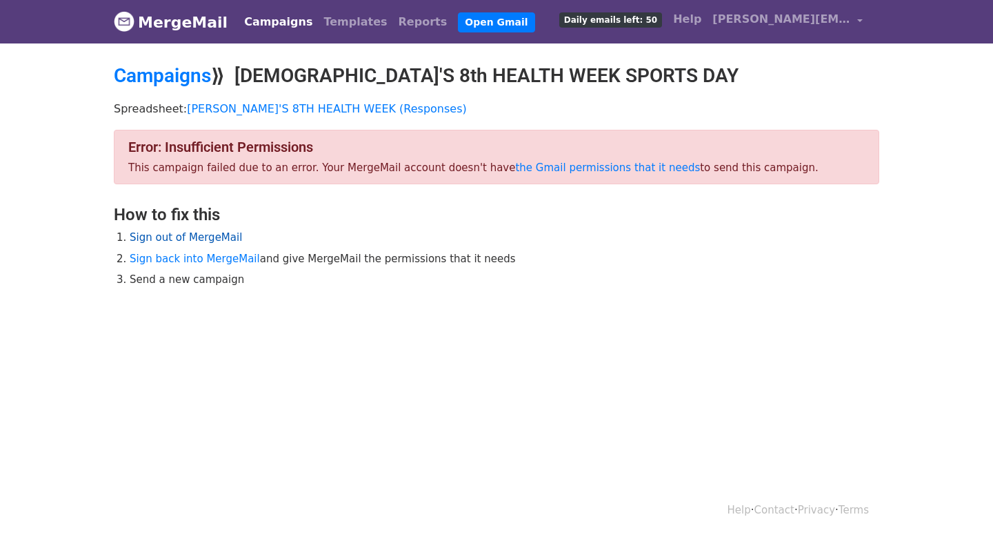
click at [197, 239] on link "Sign out of MergeMail" at bounding box center [186, 237] width 112 height 12
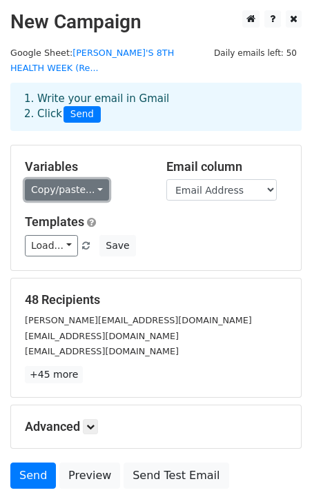
click at [87, 185] on link "Copy/paste..." at bounding box center [67, 189] width 84 height 21
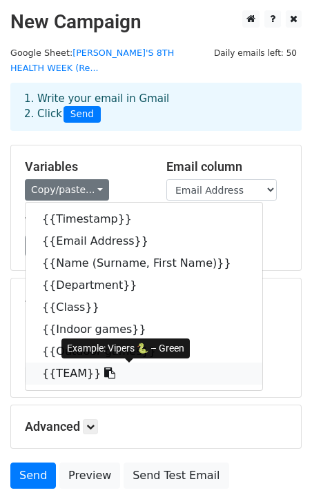
click at [72, 366] on link "{{TEAM}}" at bounding box center [144, 374] width 237 height 22
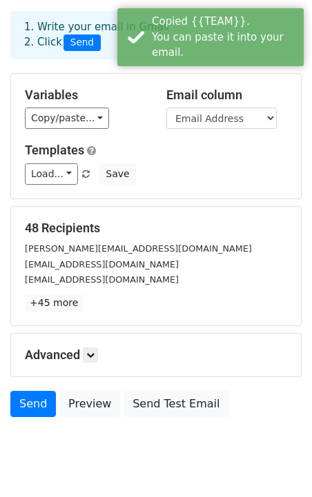
scroll to position [110, 0]
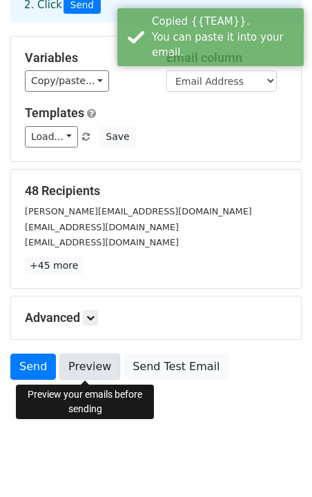
click at [92, 370] on link "Preview" at bounding box center [89, 367] width 61 height 26
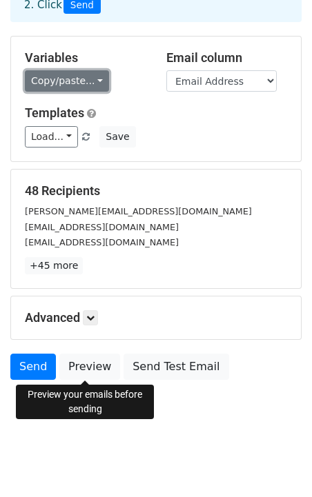
click at [56, 83] on link "Copy/paste..." at bounding box center [67, 80] width 84 height 21
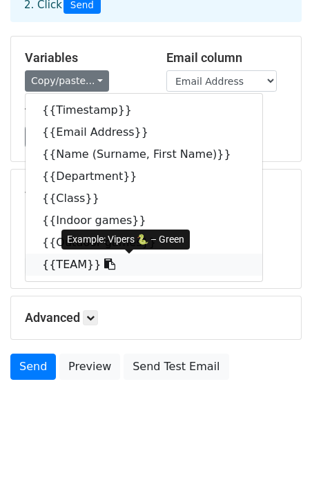
click at [74, 257] on link "{{TEAM}}" at bounding box center [144, 265] width 237 height 22
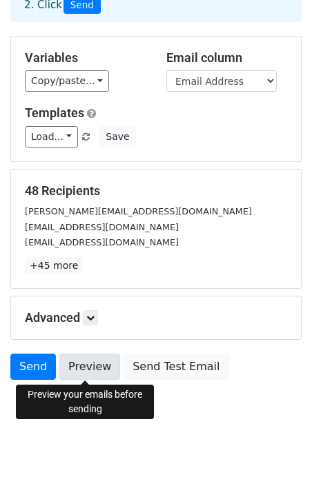
click at [97, 377] on link "Preview" at bounding box center [89, 367] width 61 height 26
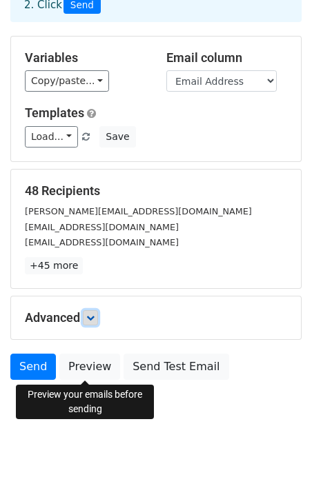
click at [88, 317] on link at bounding box center [90, 317] width 15 height 15
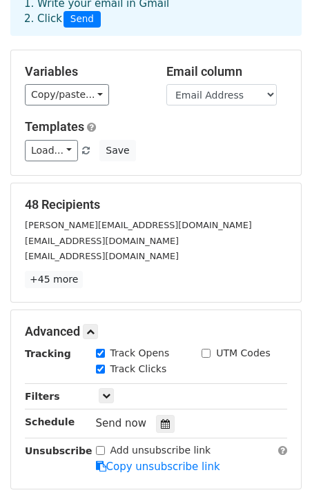
scroll to position [244, 0]
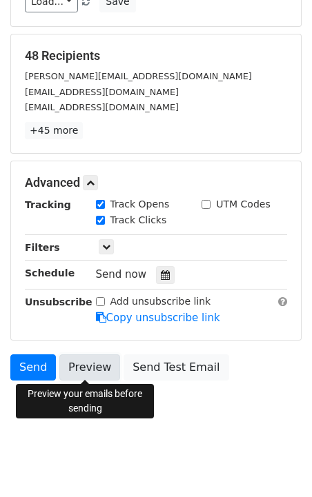
click at [97, 367] on link "Preview" at bounding box center [89, 368] width 61 height 26
click at [21, 430] on body "New Campaign Daily emails left: 50 Google Sheet: NUNSA'S 8TH HEALTH WEEK (Re...…" at bounding box center [156, 104] width 312 height 677
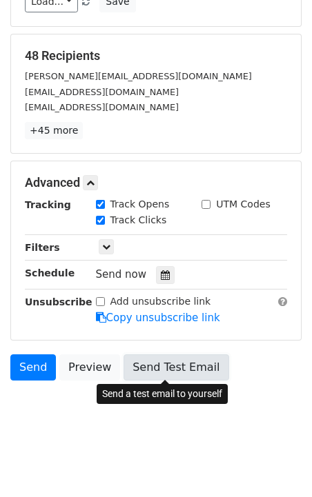
click at [134, 369] on link "Send Test Email" at bounding box center [175, 368] width 105 height 26
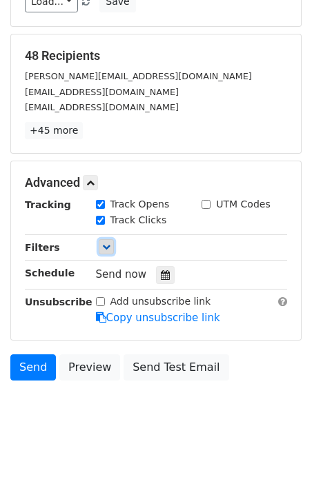
click at [102, 248] on icon at bounding box center [106, 247] width 8 height 8
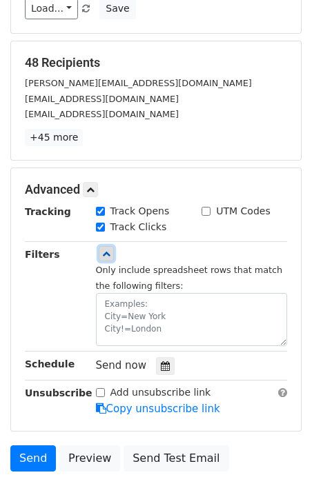
scroll to position [328, 0]
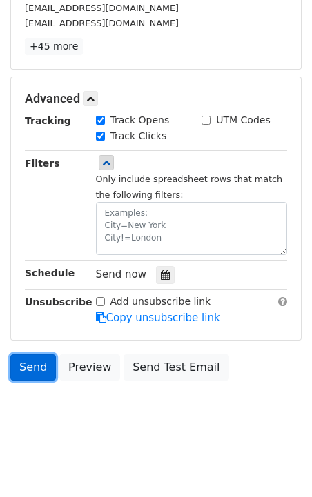
click at [30, 368] on link "Send" at bounding box center [33, 368] width 46 height 26
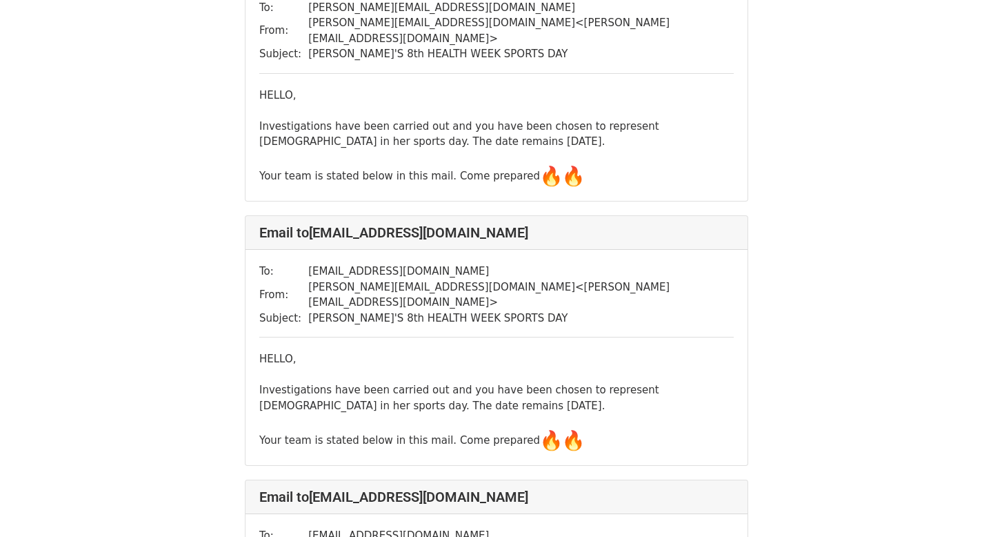
scroll to position [233, 0]
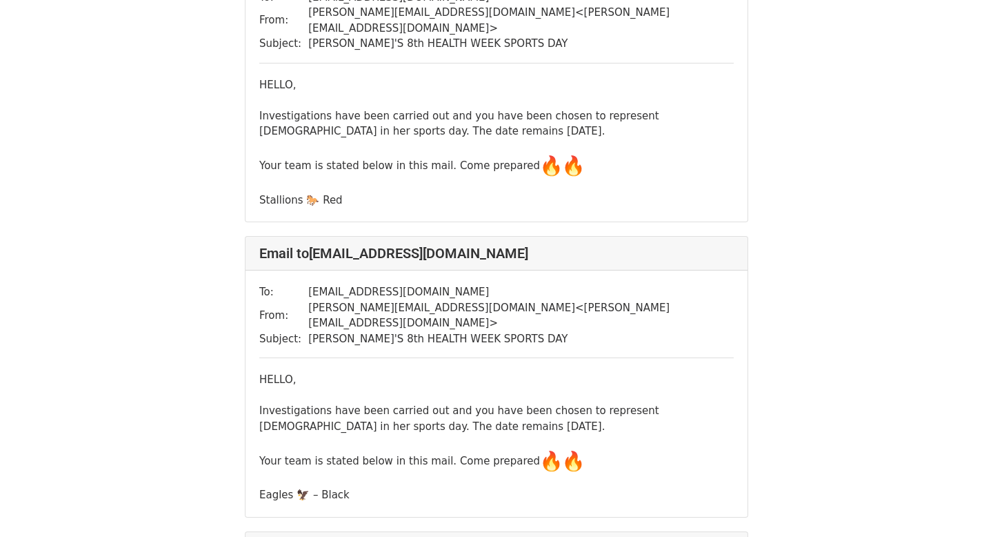
scroll to position [3197, 0]
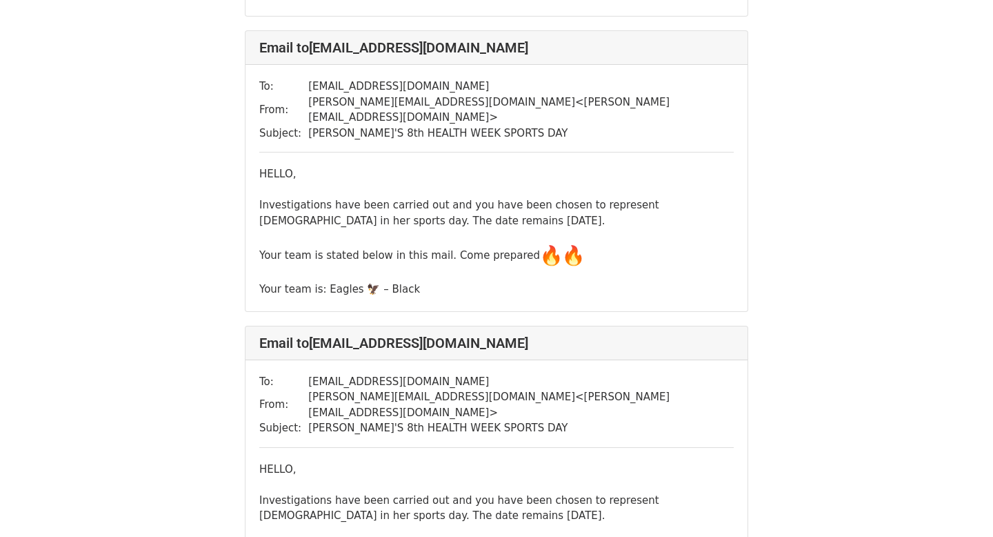
scroll to position [2155, 0]
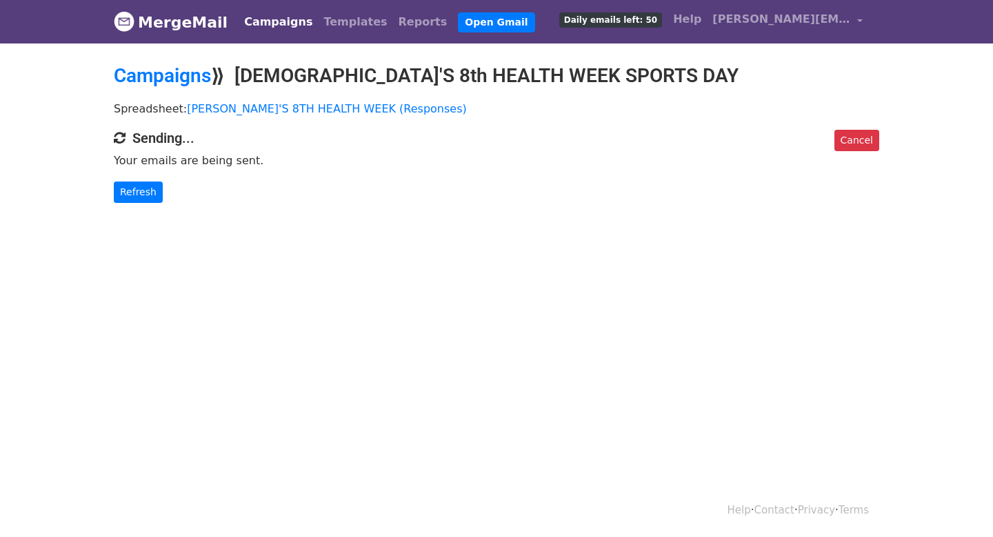
click at [146, 181] on p "Refresh" at bounding box center [497, 191] width 766 height 21
click at [145, 192] on link "Refresh" at bounding box center [138, 191] width 49 height 21
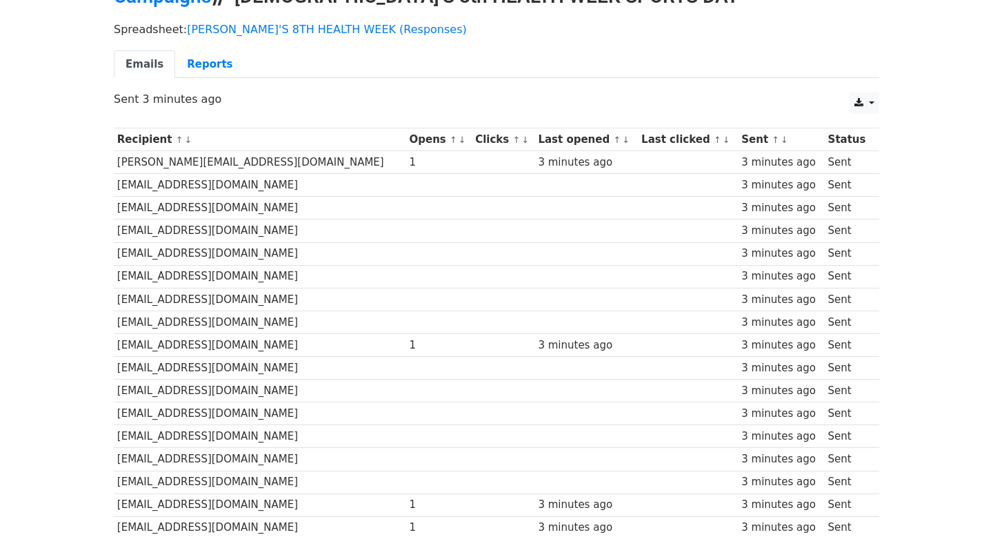
scroll to position [83, 0]
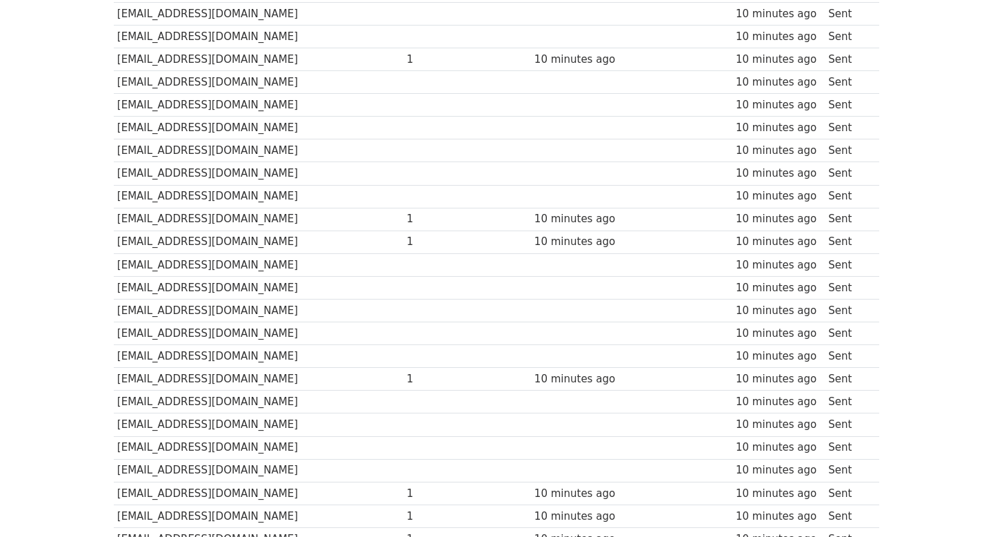
scroll to position [363, 0]
